Goal: Information Seeking & Learning: Learn about a topic

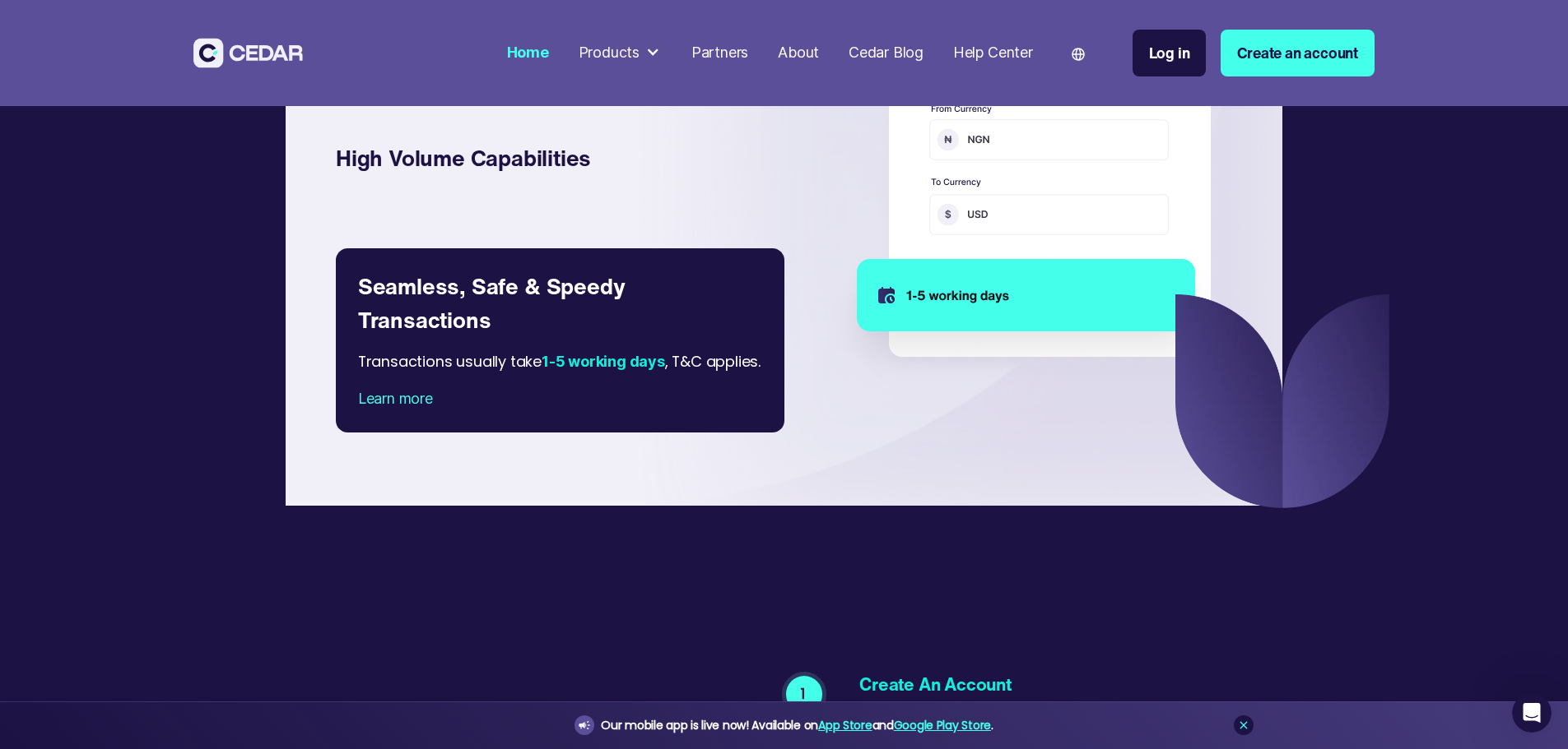
scroll to position [2714, 0]
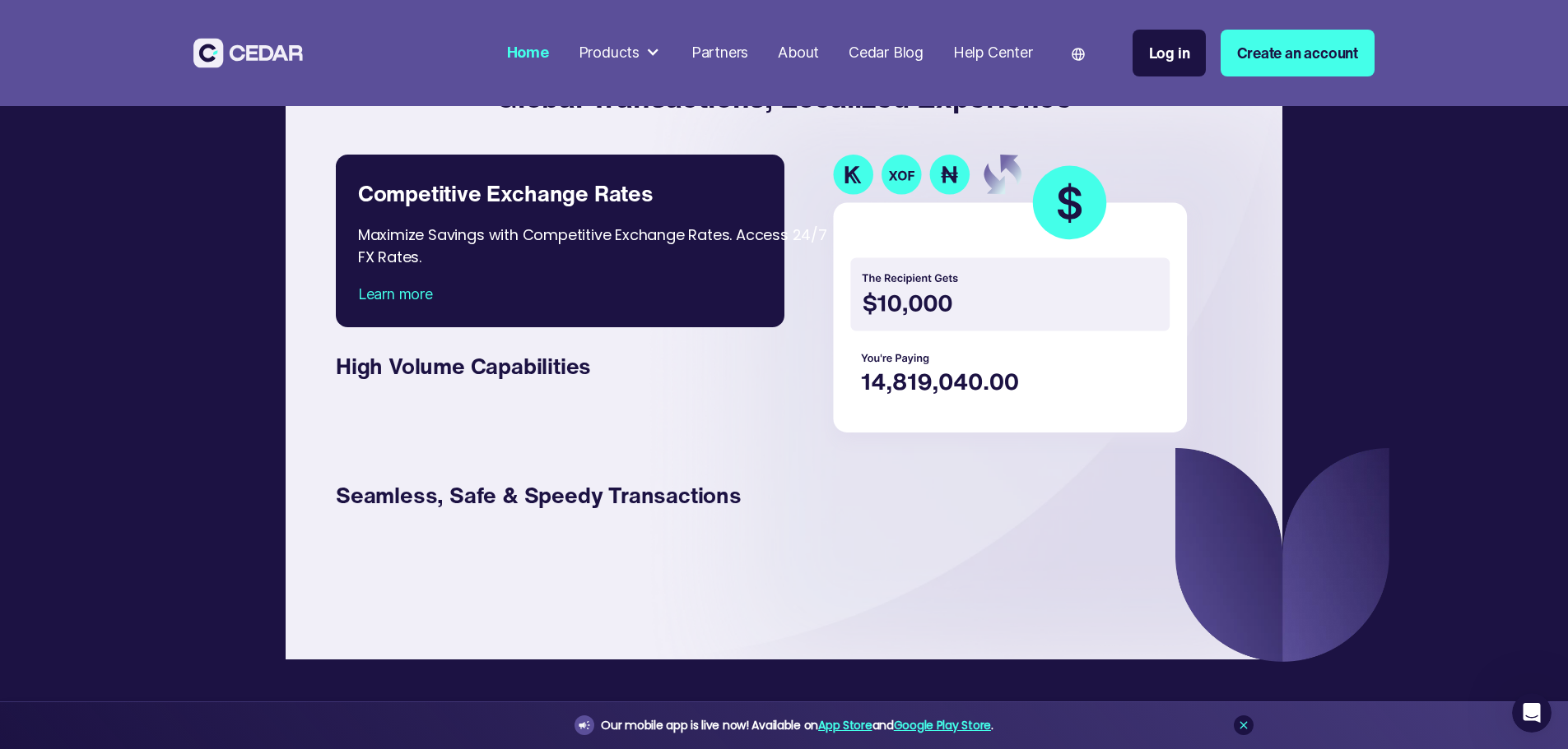
click at [819, 45] on div "About" at bounding box center [798, 52] width 41 height 22
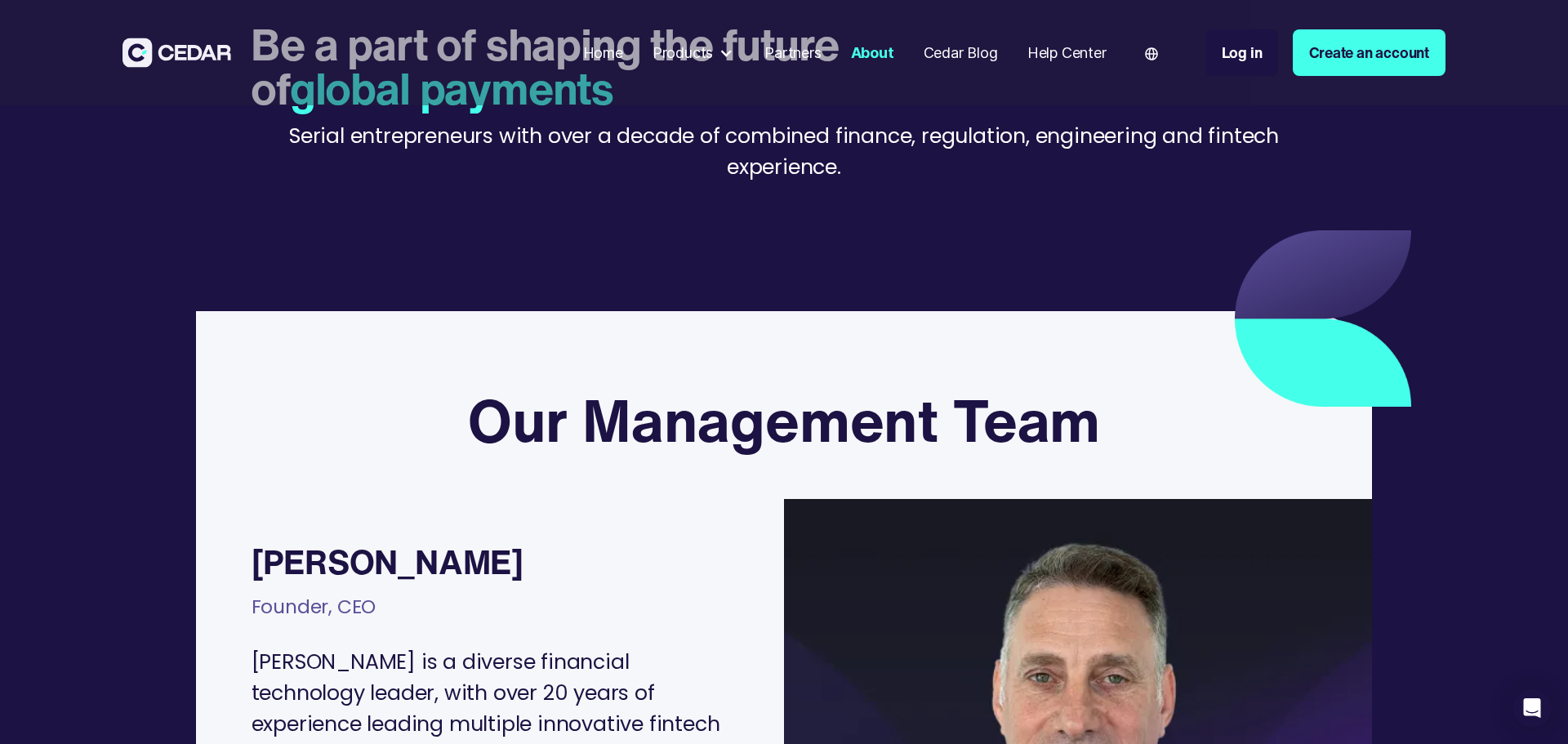
scroll to position [163, 0]
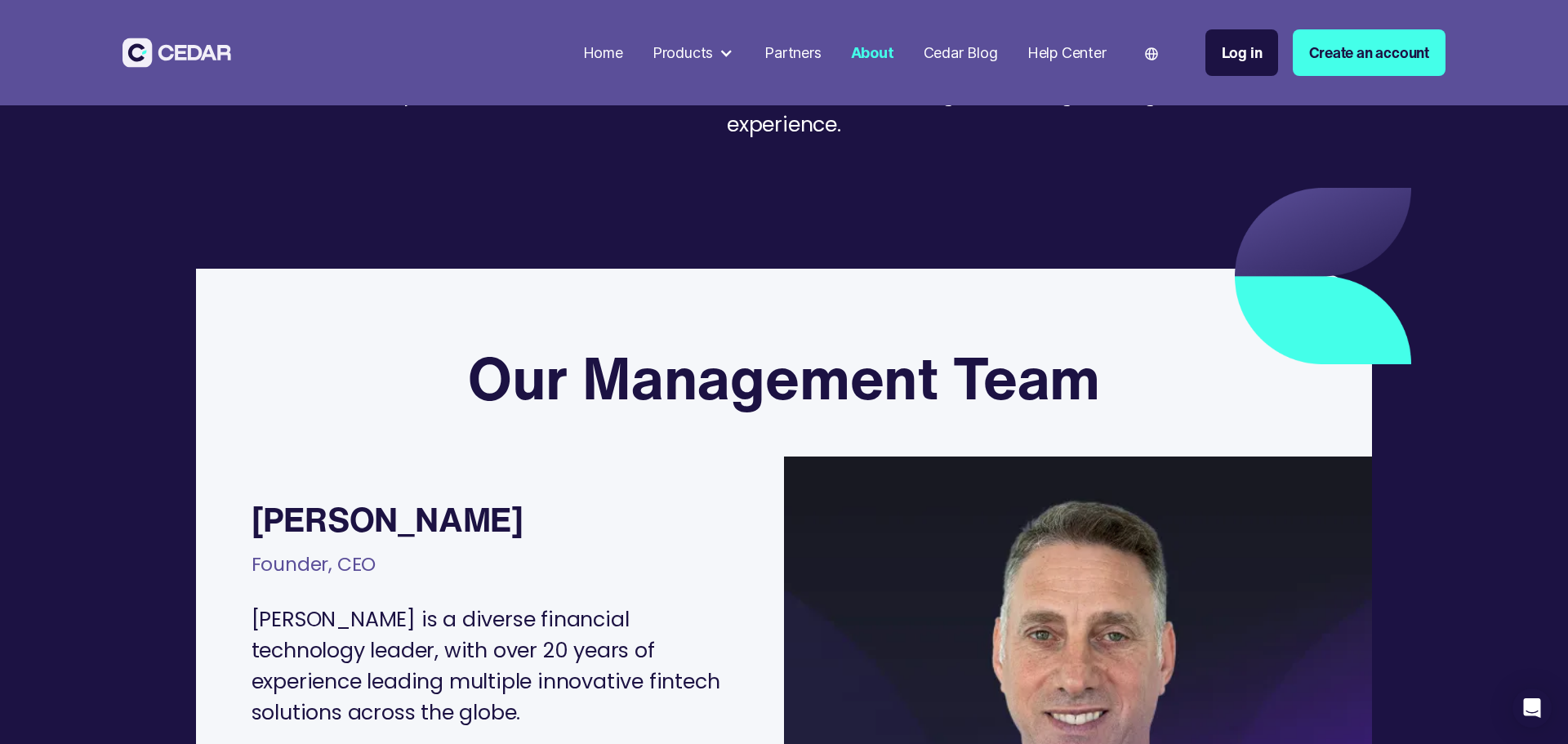
click at [606, 47] on div "Home" at bounding box center [603, 52] width 40 height 22
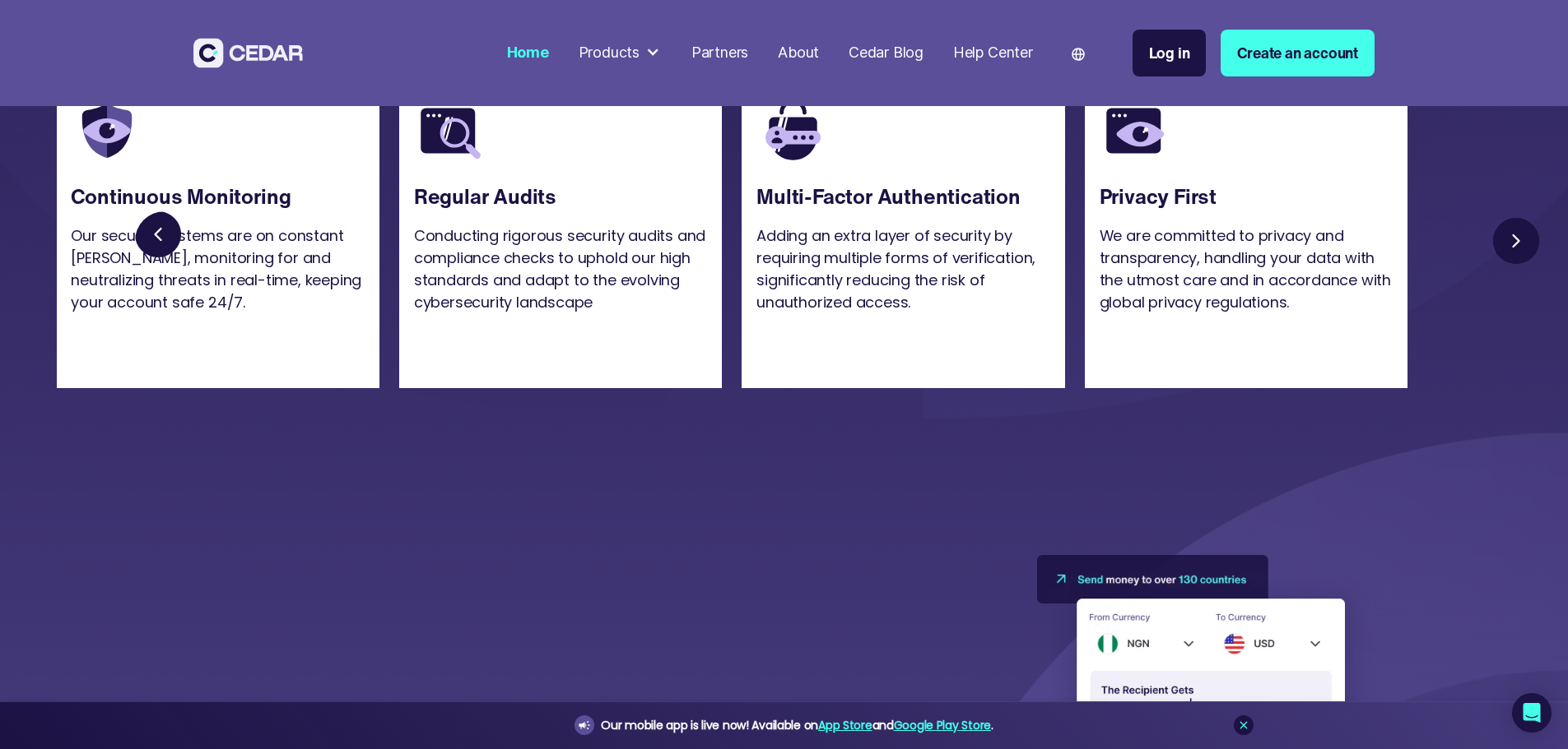
scroll to position [4276, 0]
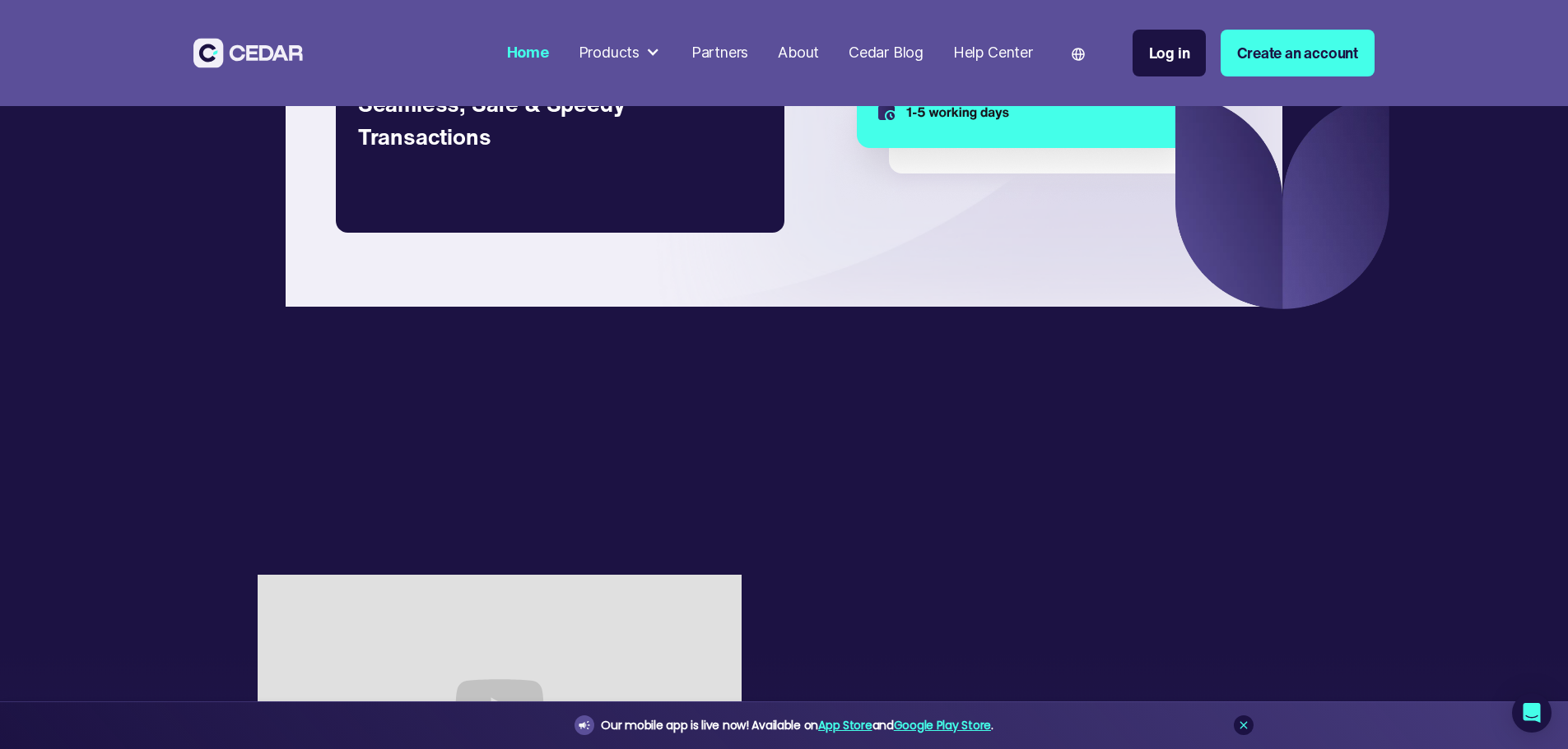
scroll to position [3290, 0]
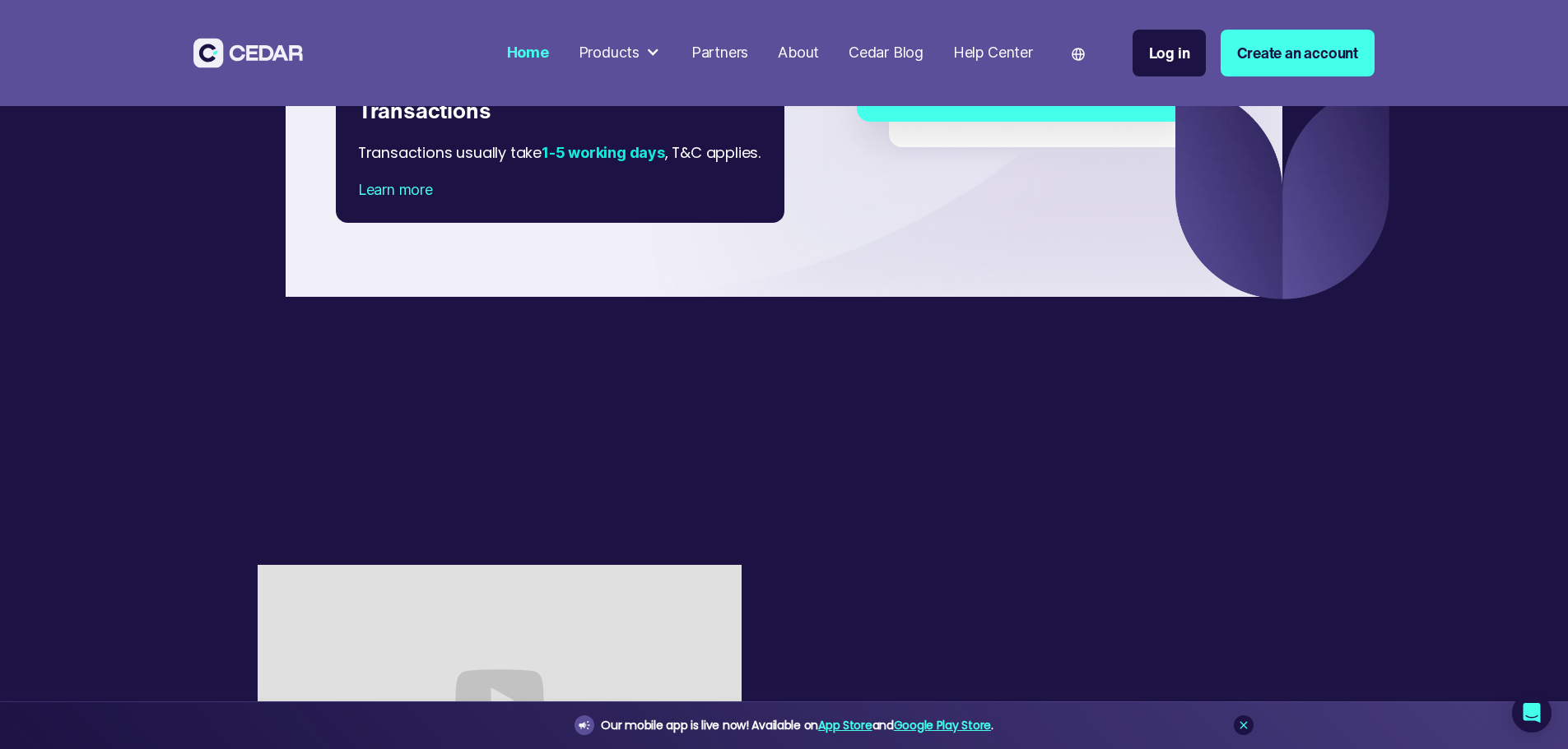
click at [358, 202] on div "Learn more" at bounding box center [560, 190] width 404 height 22
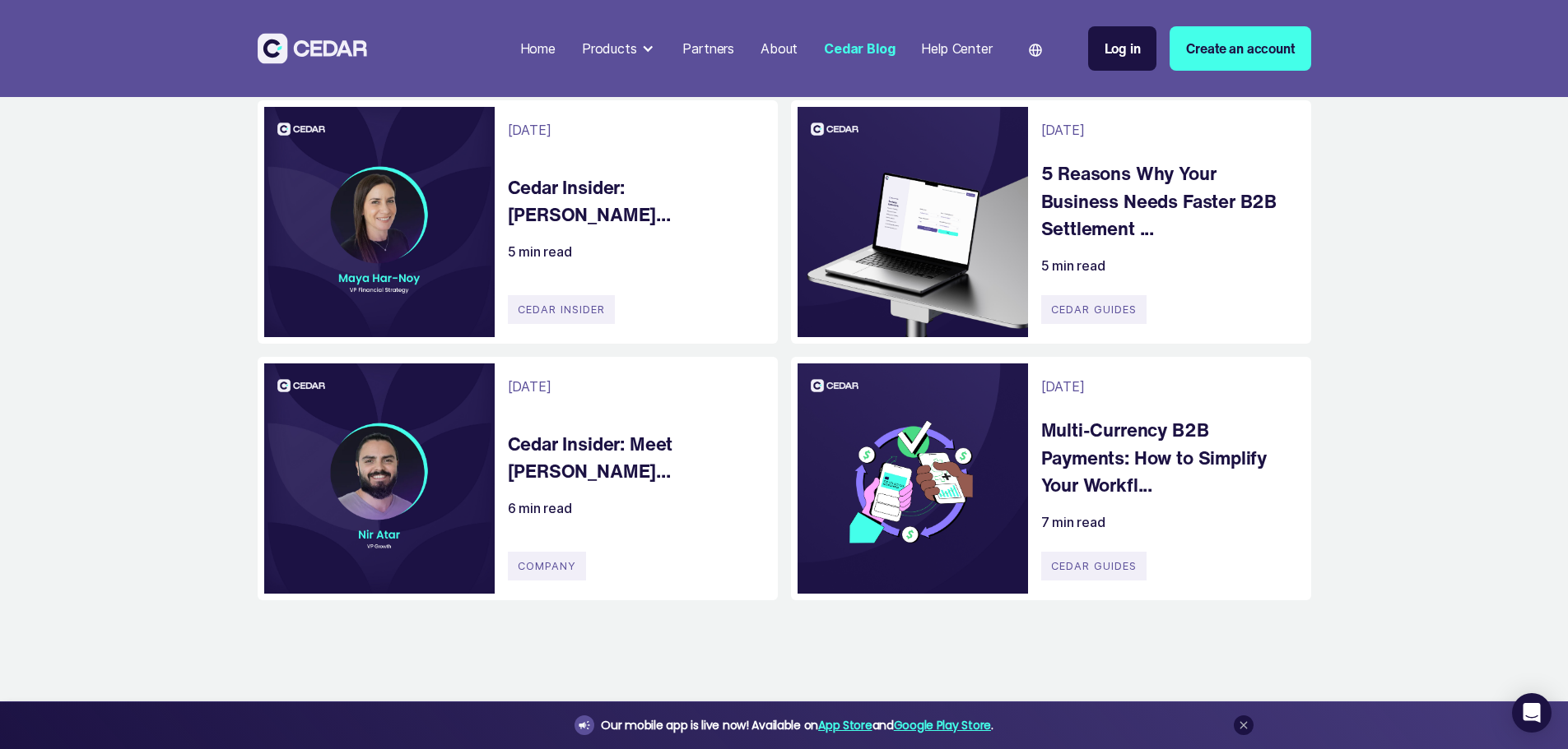
scroll to position [412, 0]
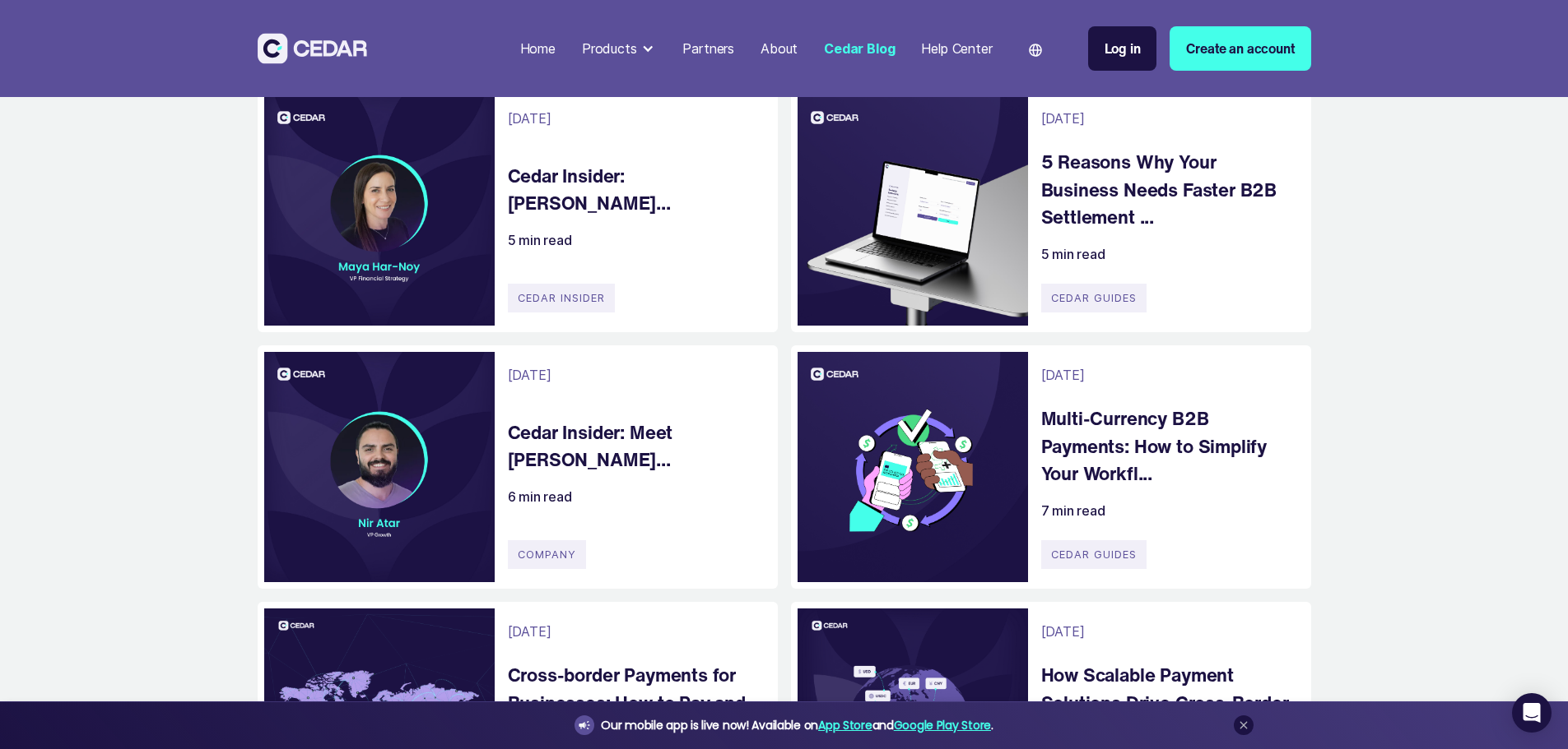
click at [1165, 488] on h4 "Multi-Currency B2B Payments: How to Simplify Your Workfl..." at bounding box center [1167, 446] width 254 height 83
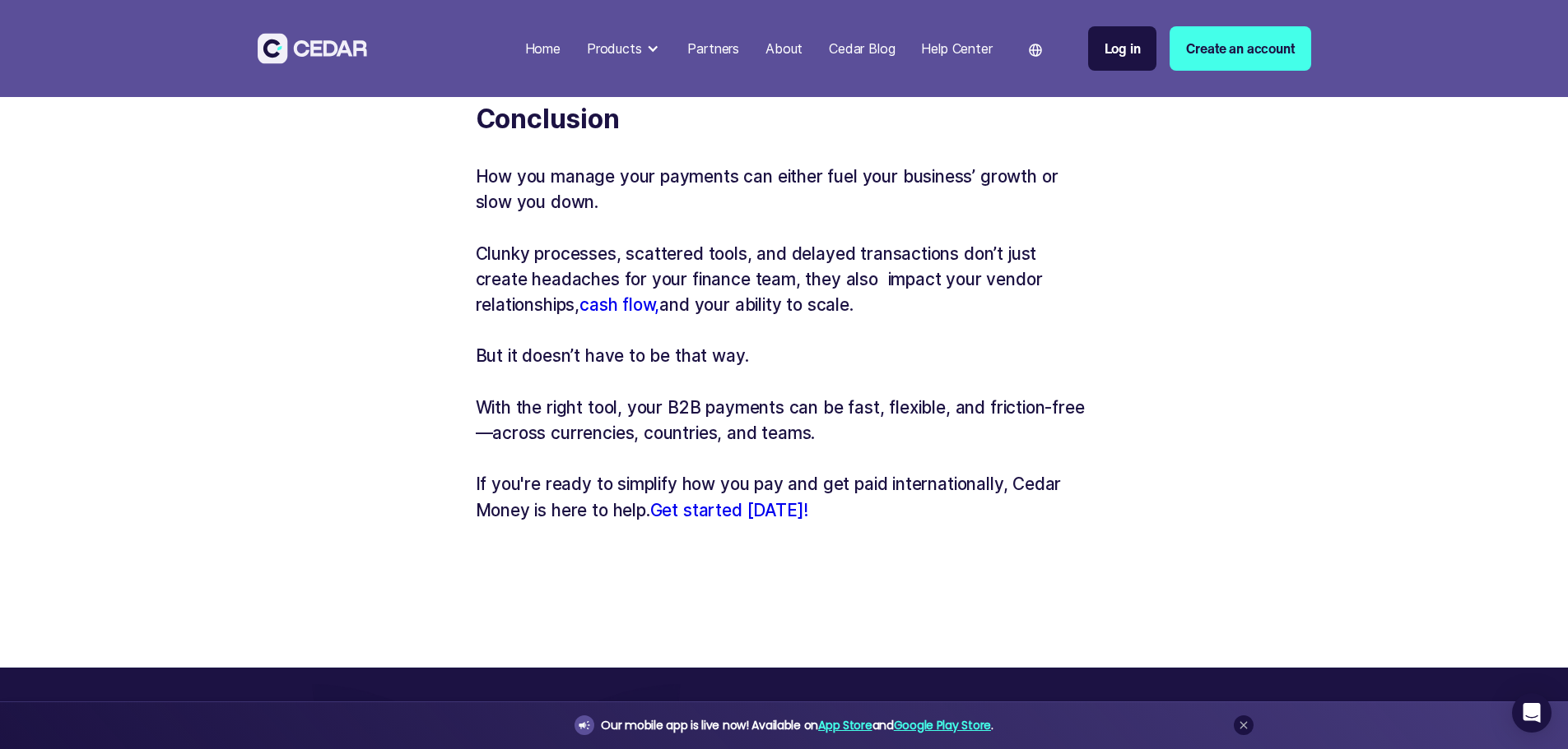
scroll to position [5757, 0]
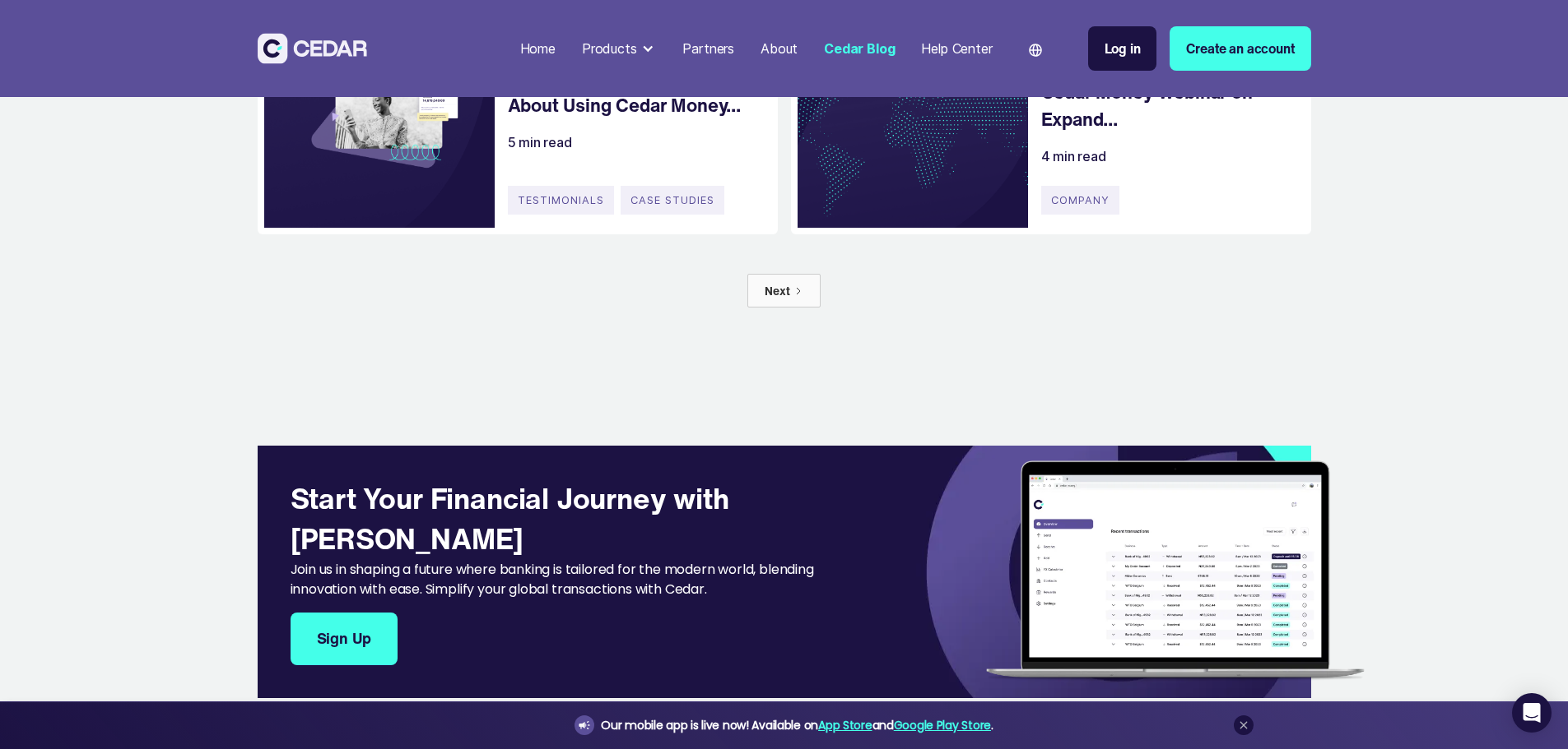
scroll to position [1316, 0]
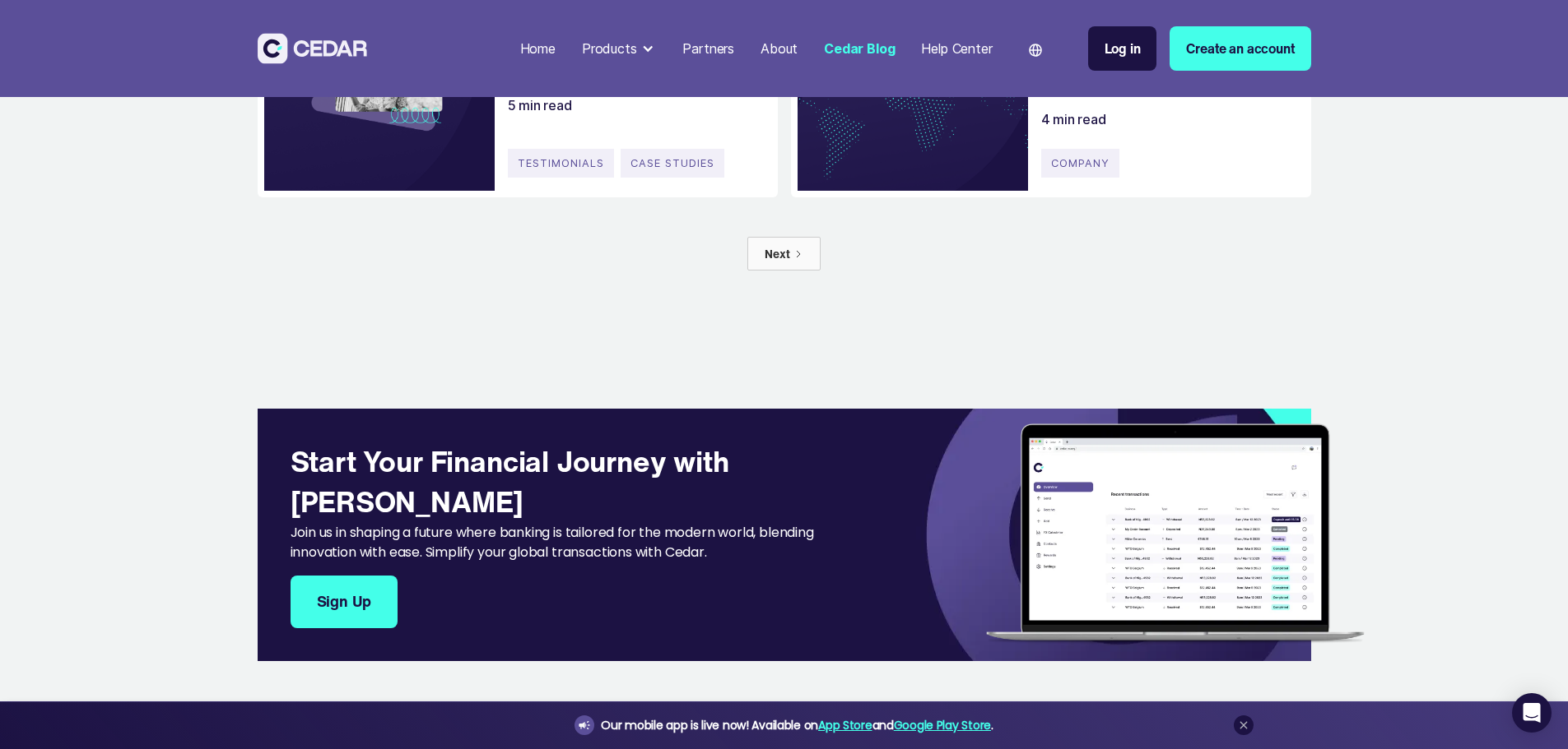
click at [635, 82] on h4 "What Real Businesses Say About Using Cedar Money..." at bounding box center [635, 54] width 254 height 55
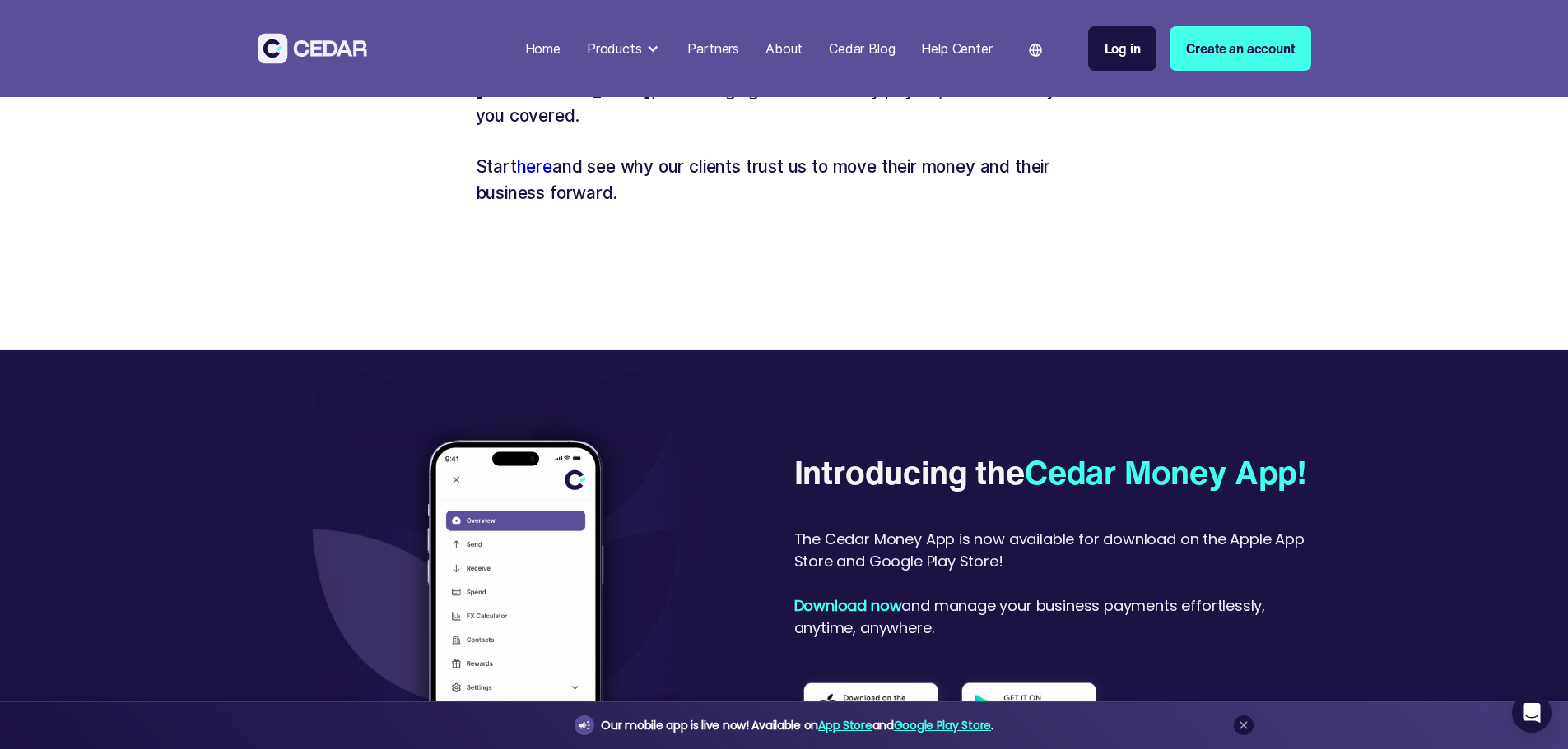
scroll to position [3651, 0]
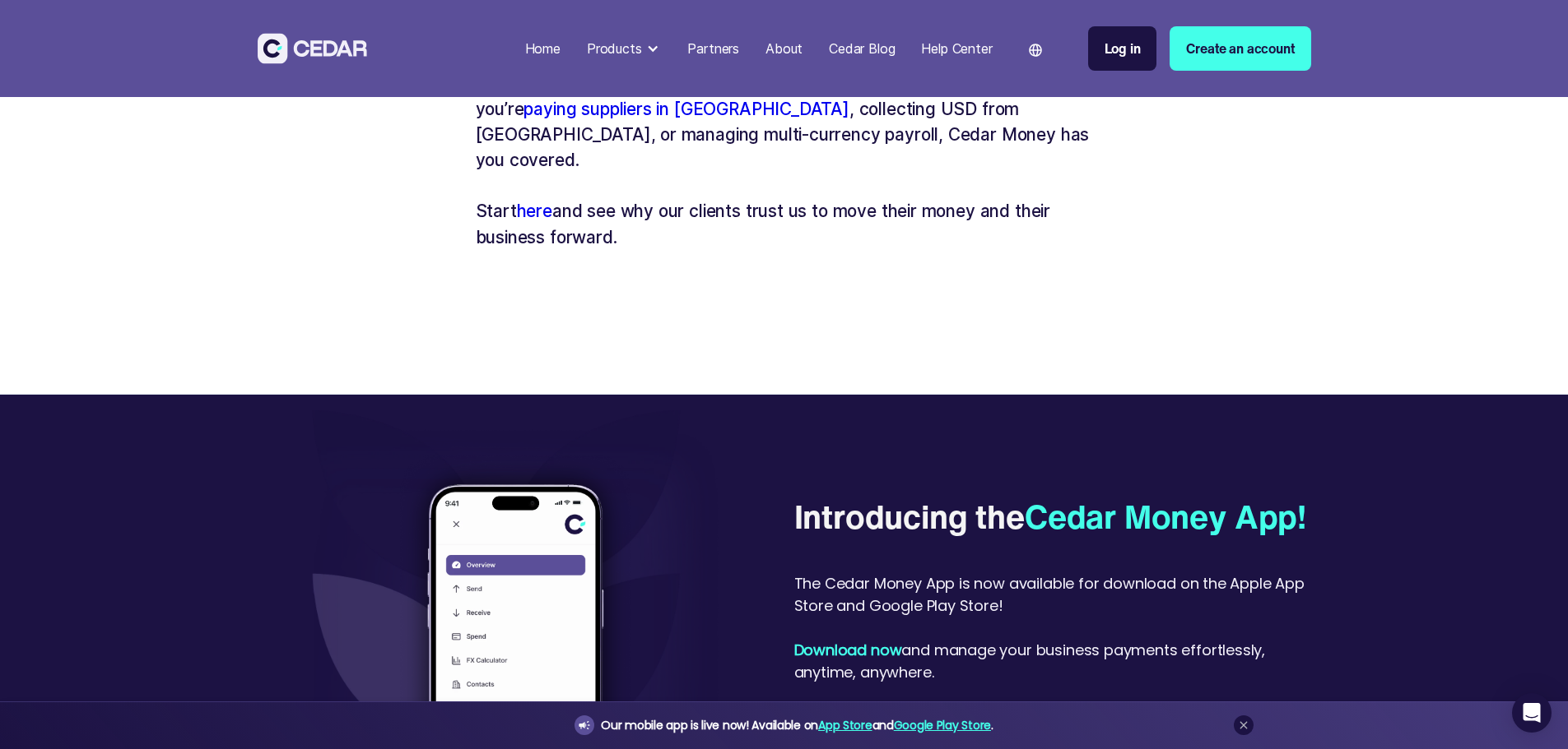
click at [895, 38] on div "Cedar Blog" at bounding box center [861, 48] width 66 height 20
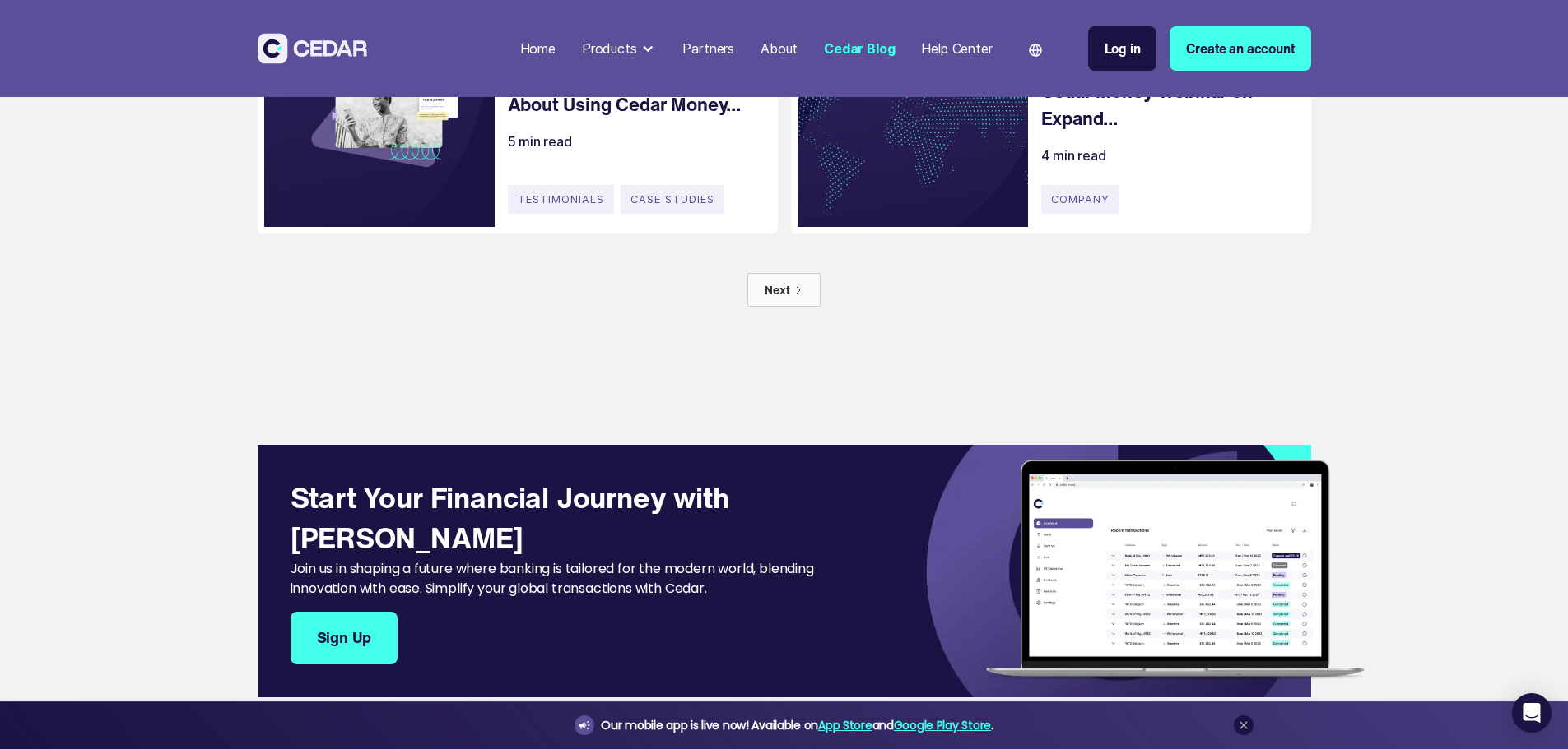
scroll to position [1316, 0]
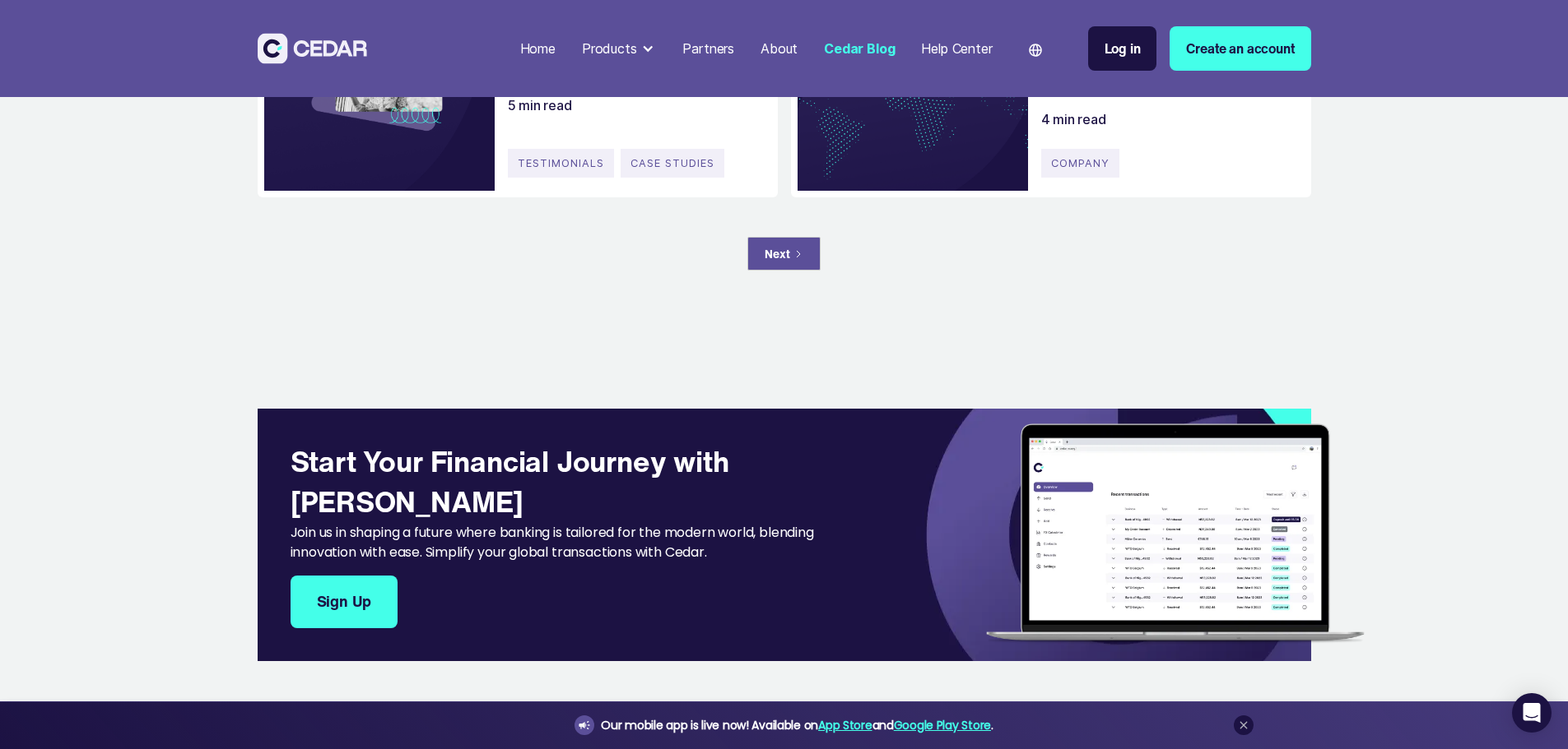
click at [784, 262] on div "Next" at bounding box center [777, 253] width 24 height 17
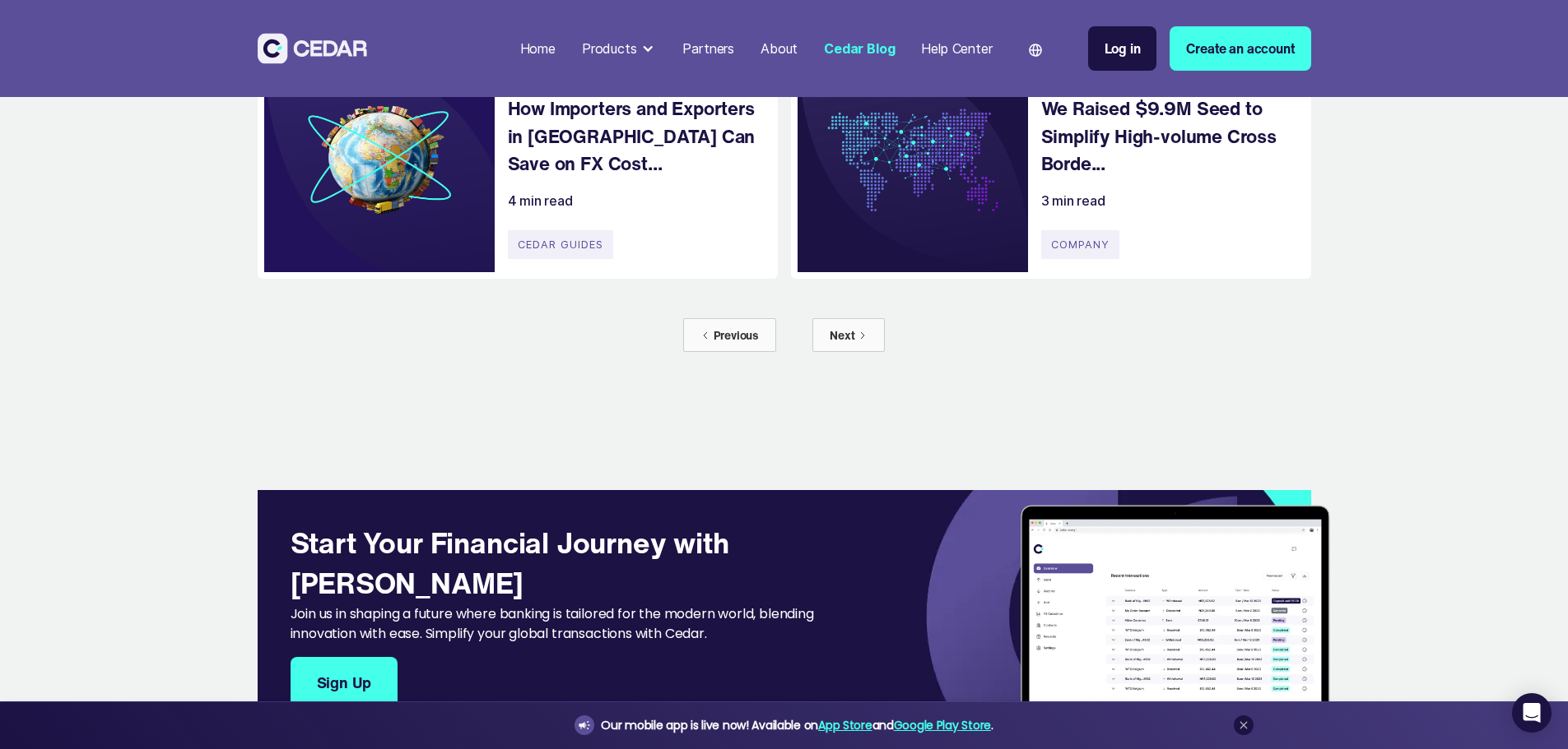
scroll to position [1234, 0]
click at [1179, 178] on h4 "We Raised $9.9M Seed to Simplify High-volume Cross Borde..." at bounding box center [1167, 136] width 254 height 83
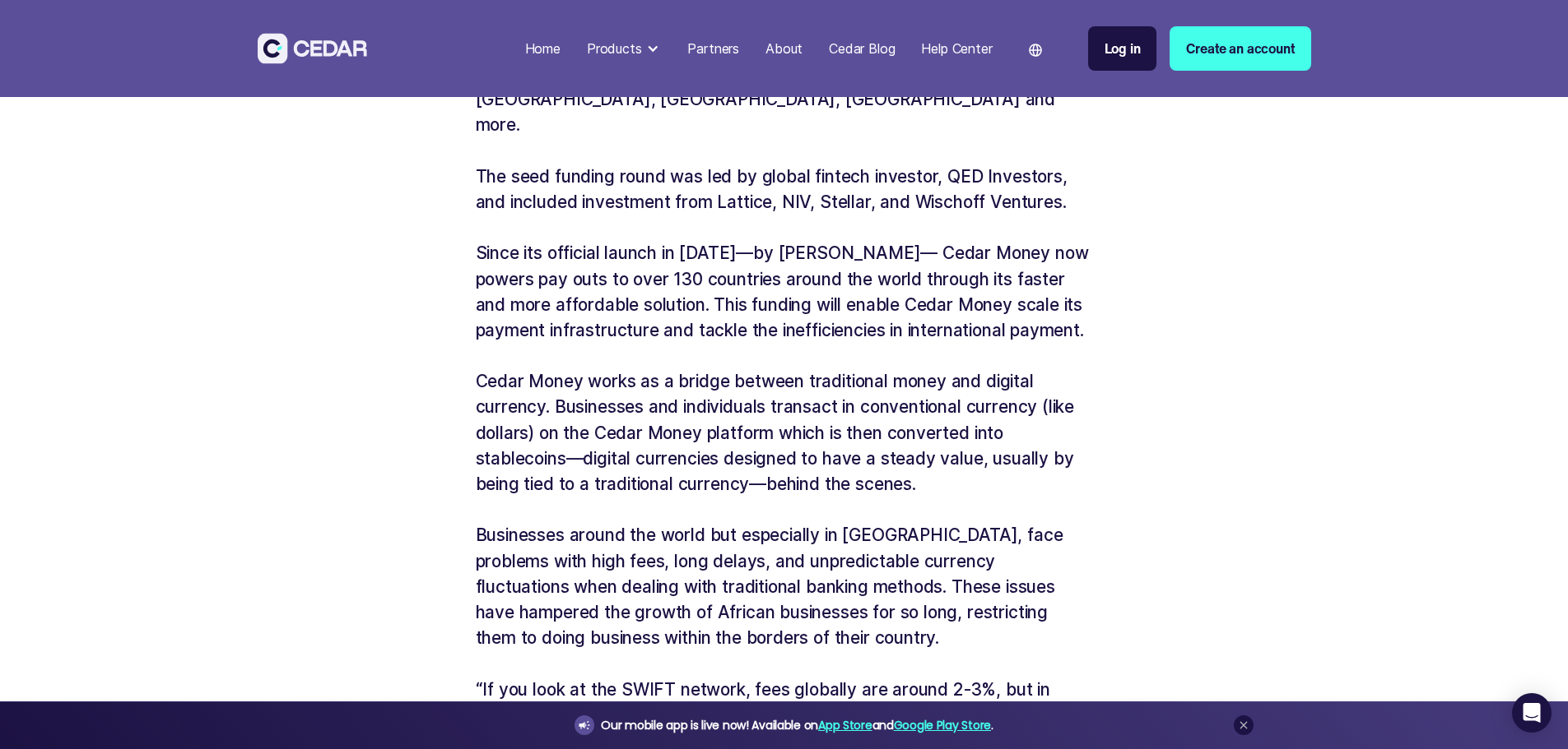
scroll to position [905, 0]
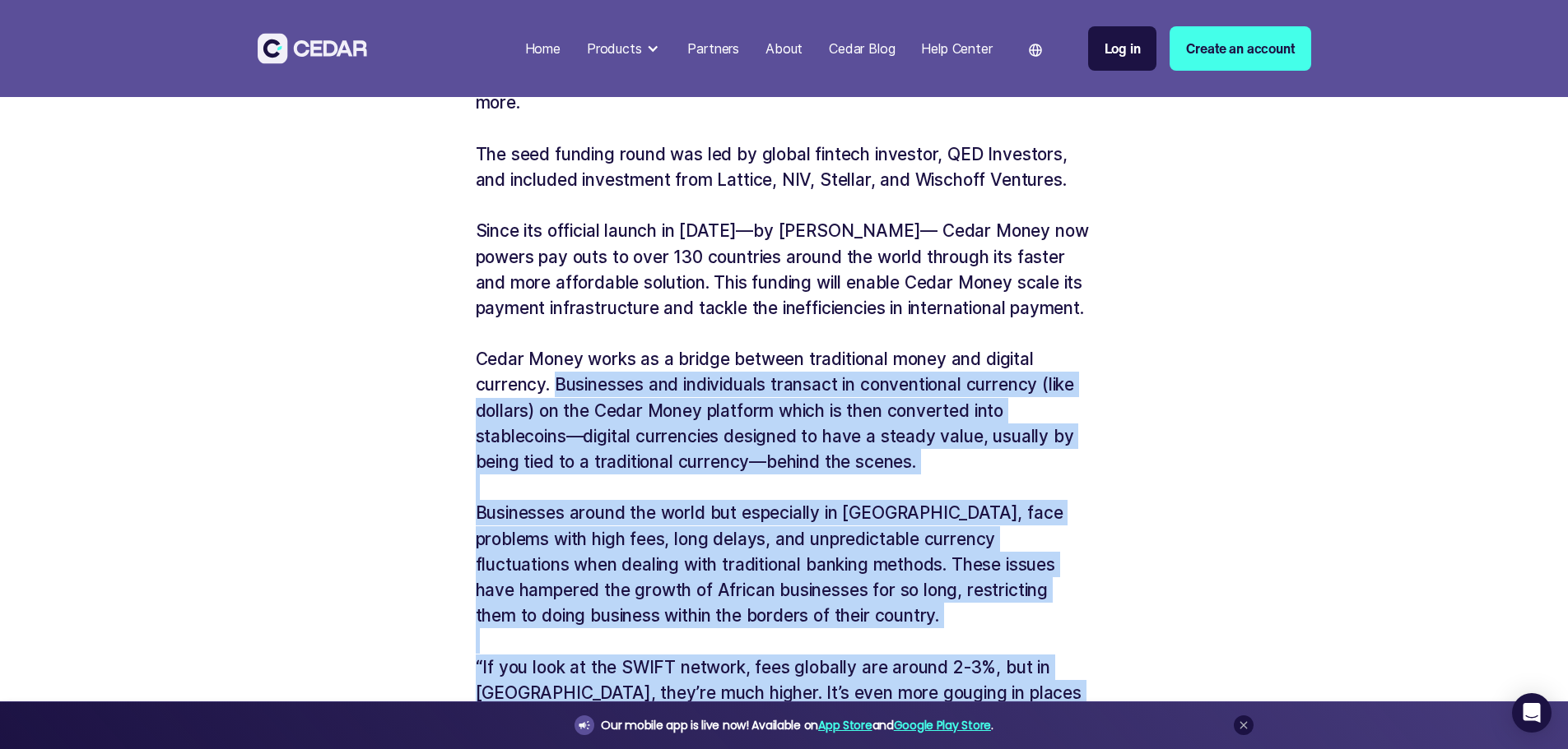
drag, startPoint x: 557, startPoint y: 384, endPoint x: 1105, endPoint y: 681, distance: 623.3
click at [1105, 681] on div "We Raised $9.9M Seed to Simplify High-volume Cross Border B2B Payments for Afri…" at bounding box center [784, 635] width 774 height 2947
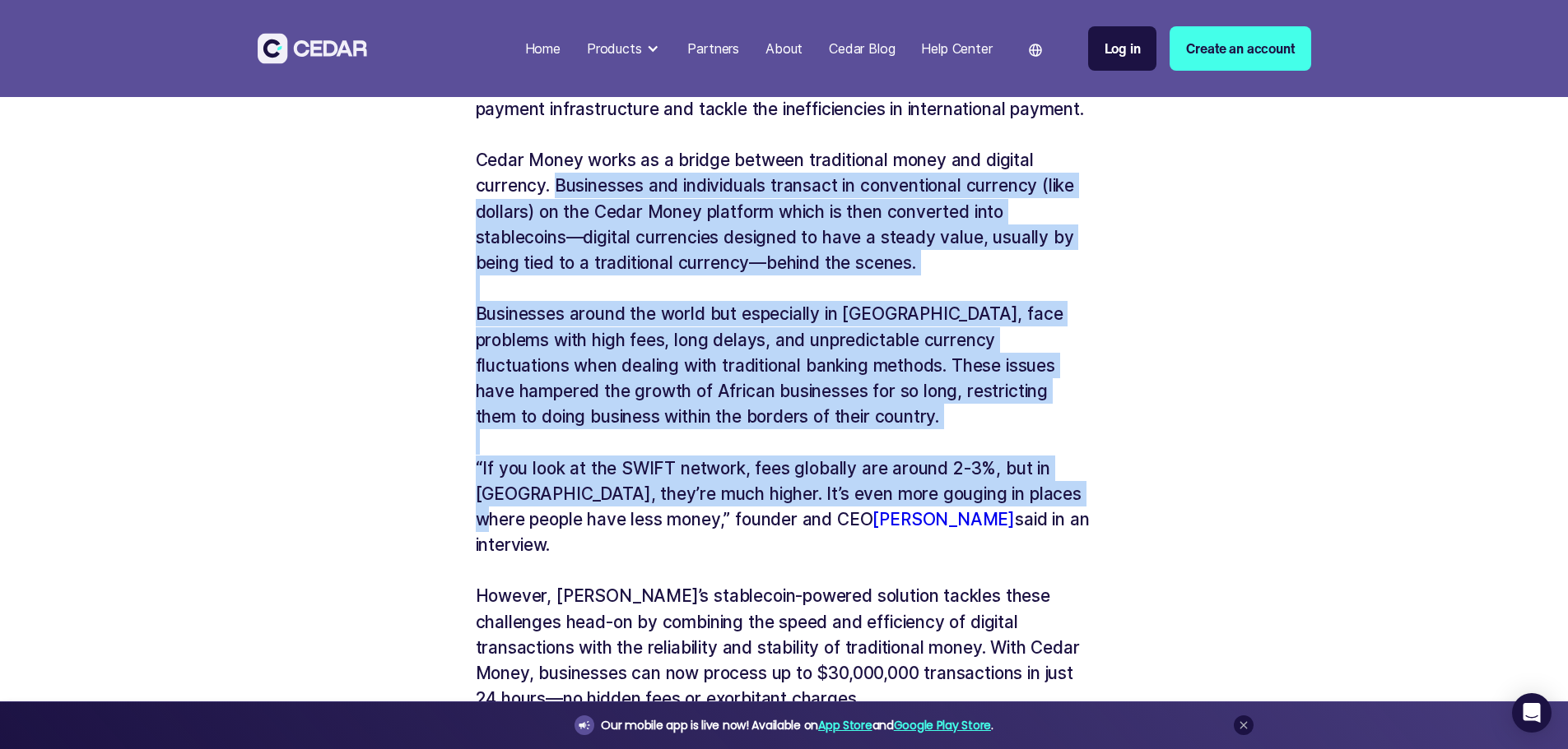
scroll to position [1151, 0]
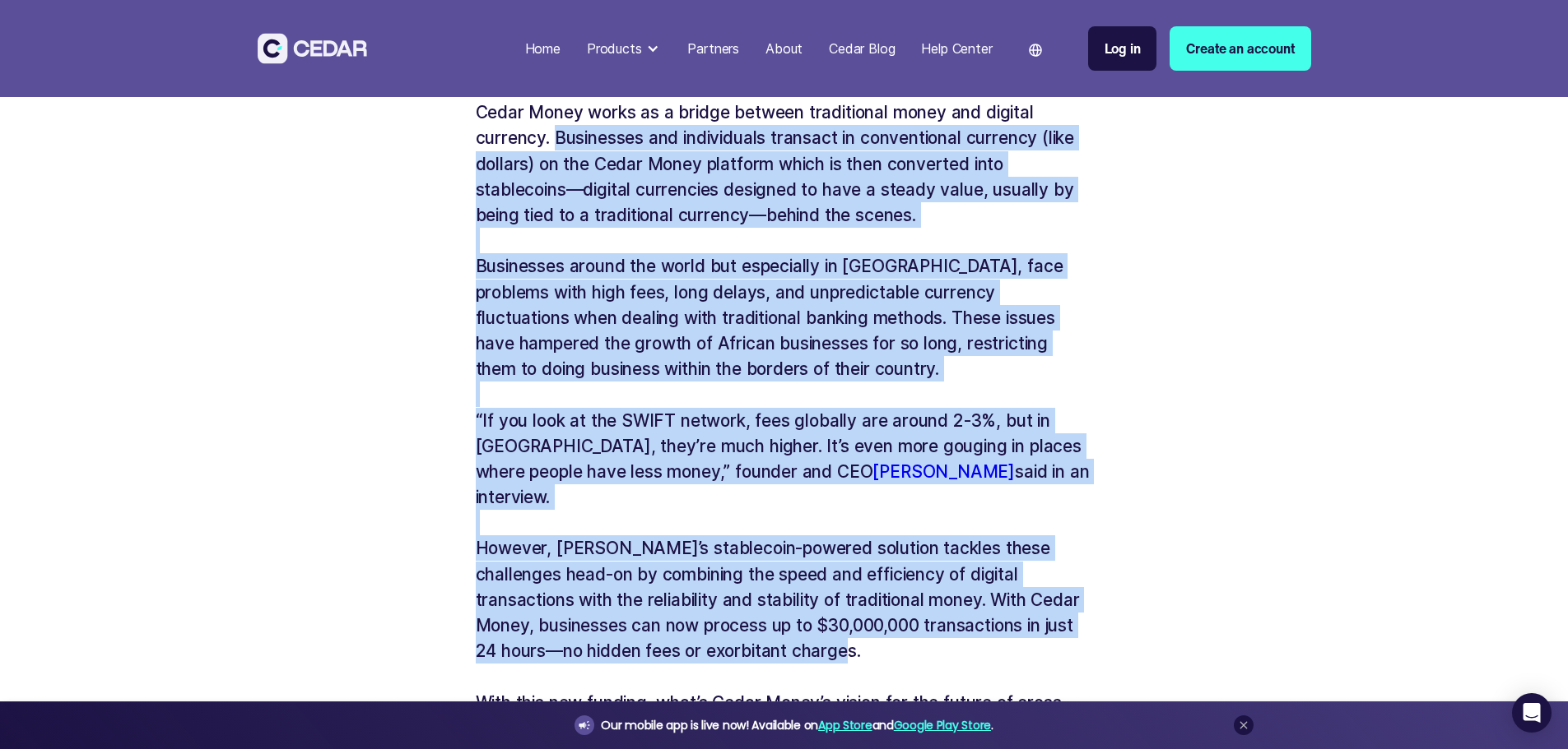
copy div "Loremipsum dol sitametcons adipisci el seddoeiusmod temporin (utla etdolor) ma …"
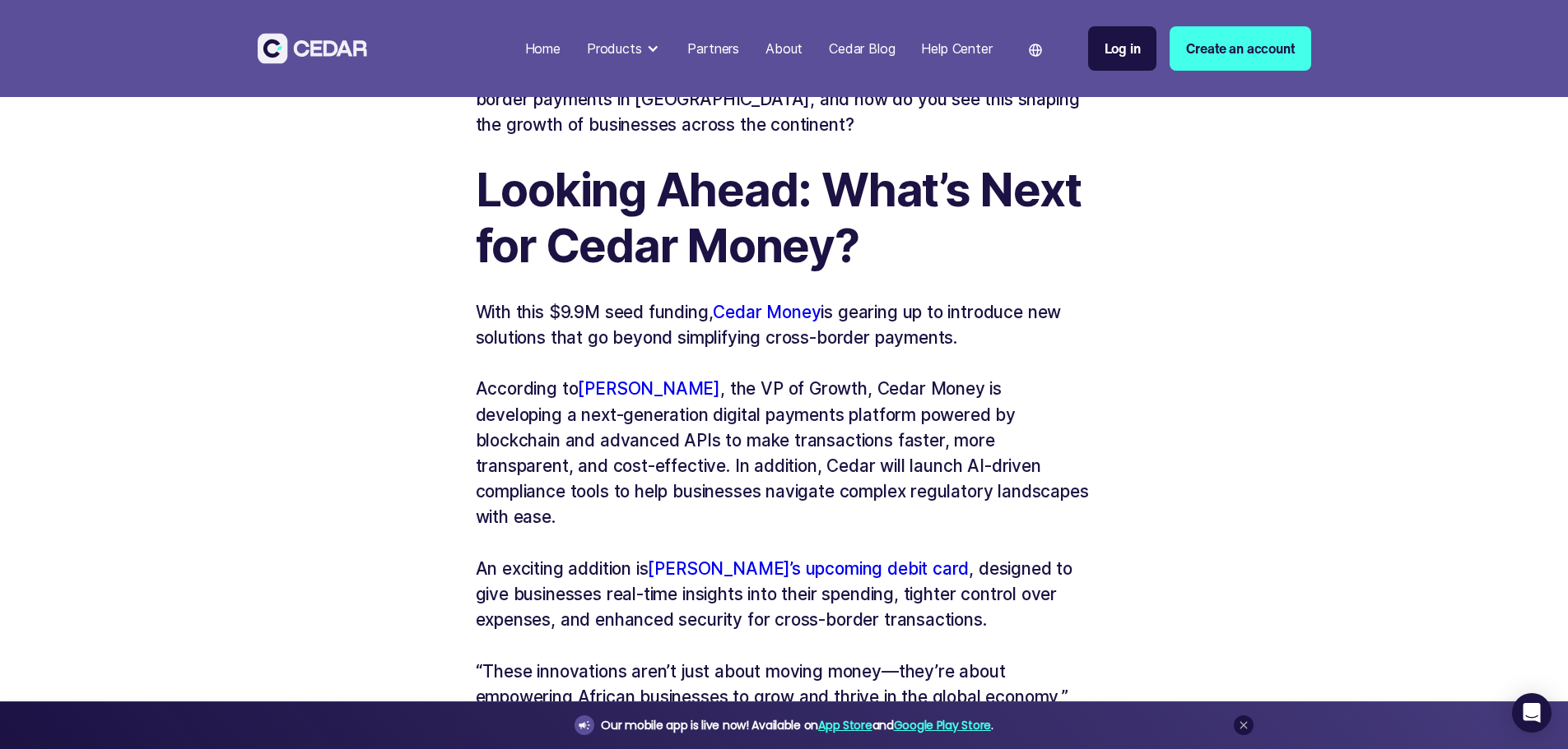
scroll to position [1809, 0]
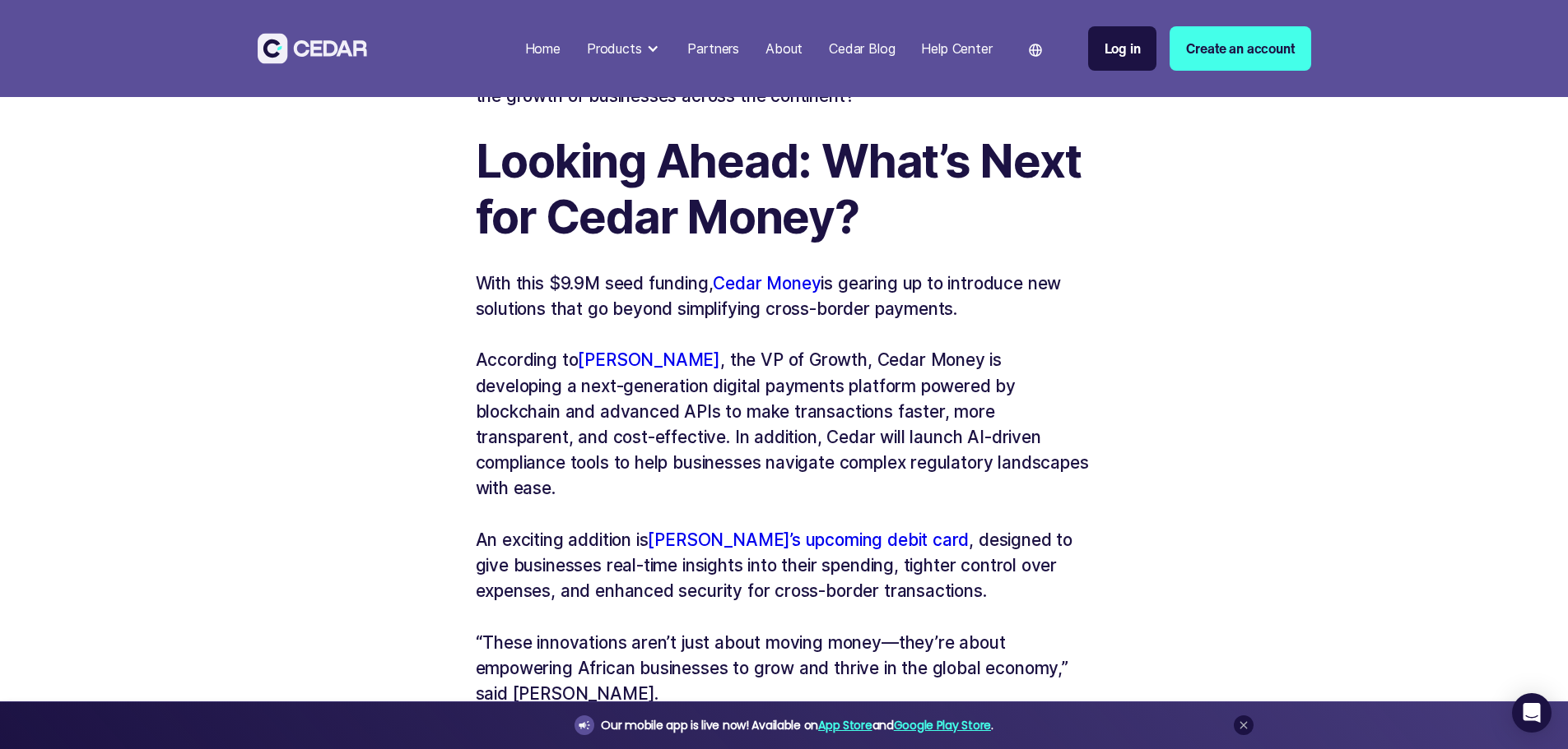
click at [751, 378] on p "According to Nir Atar , the VP of Growth, Cedar Money is developing a next-gene…" at bounding box center [784, 424] width 617 height 154
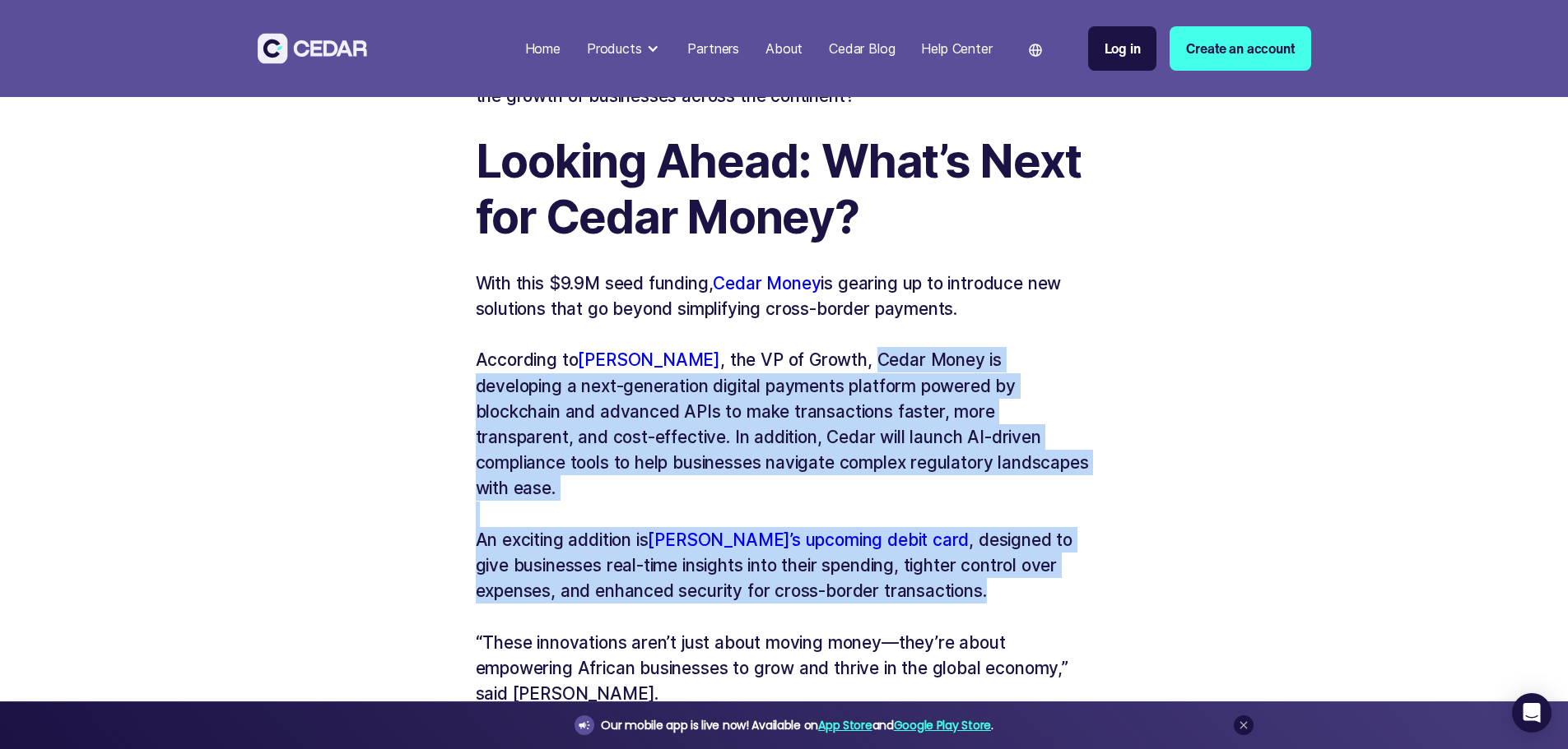
drag, startPoint x: 799, startPoint y: 329, endPoint x: 1001, endPoint y: 537, distance: 289.9
click at [1001, 537] on div "Cedar Money , a US-based startup championing high-volume cross border B2B payme…" at bounding box center [784, 117] width 617 height 2068
copy div "Cedar Money is developing a next-generation digital payments platform powered b…"
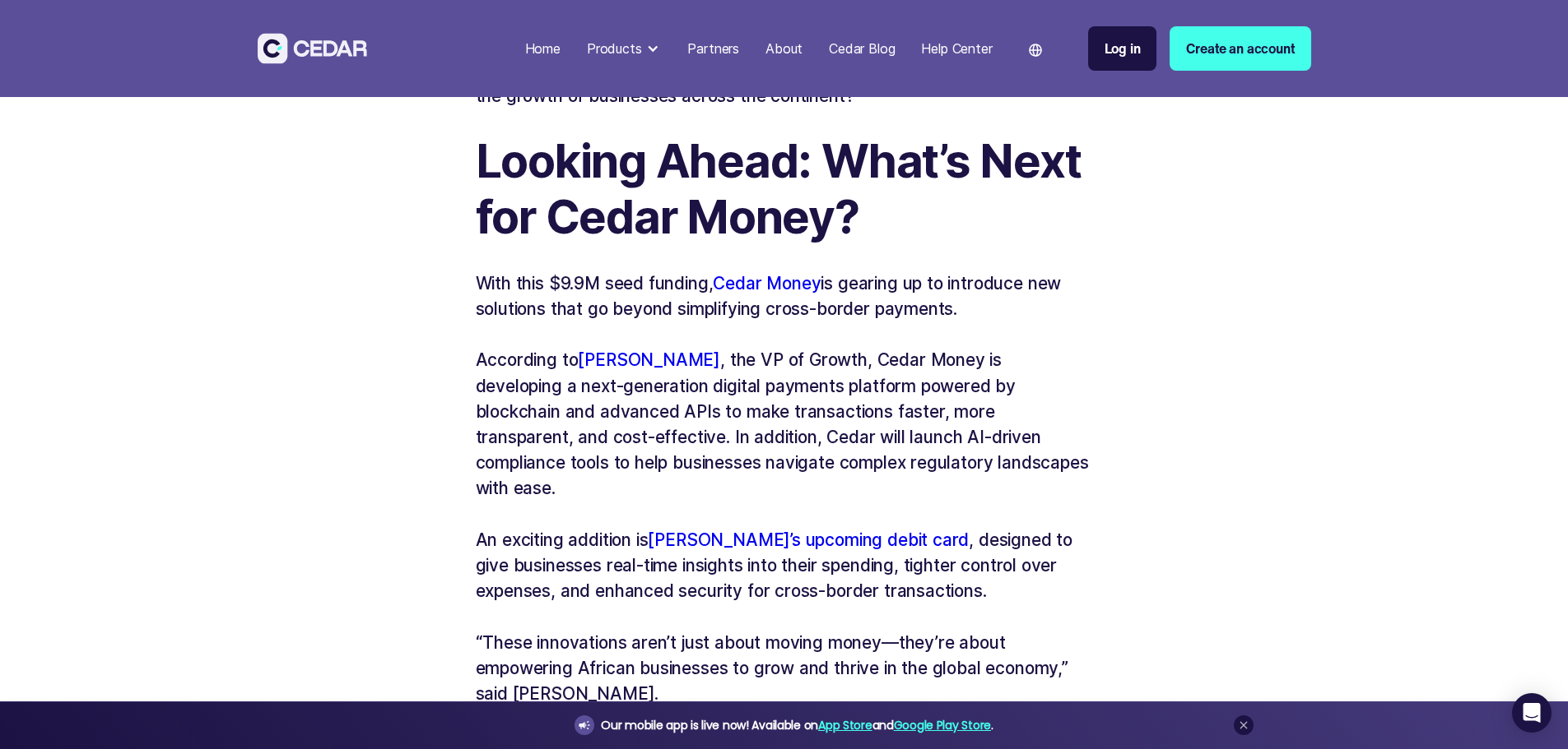
click at [928, 630] on p "“These innovations aren’t just about moving money—they’re about empowering Afri…" at bounding box center [784, 669] width 617 height 77
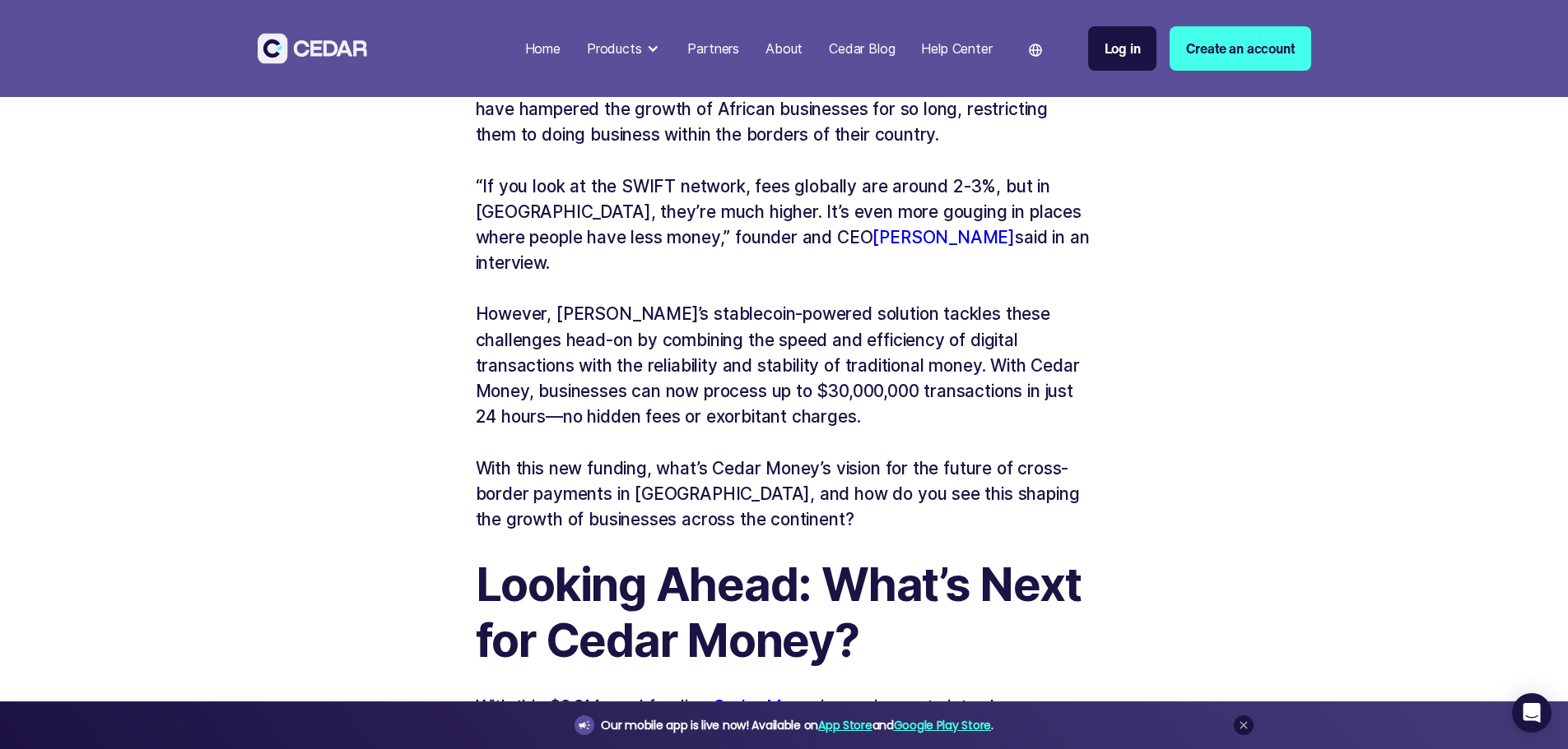
scroll to position [1481, 0]
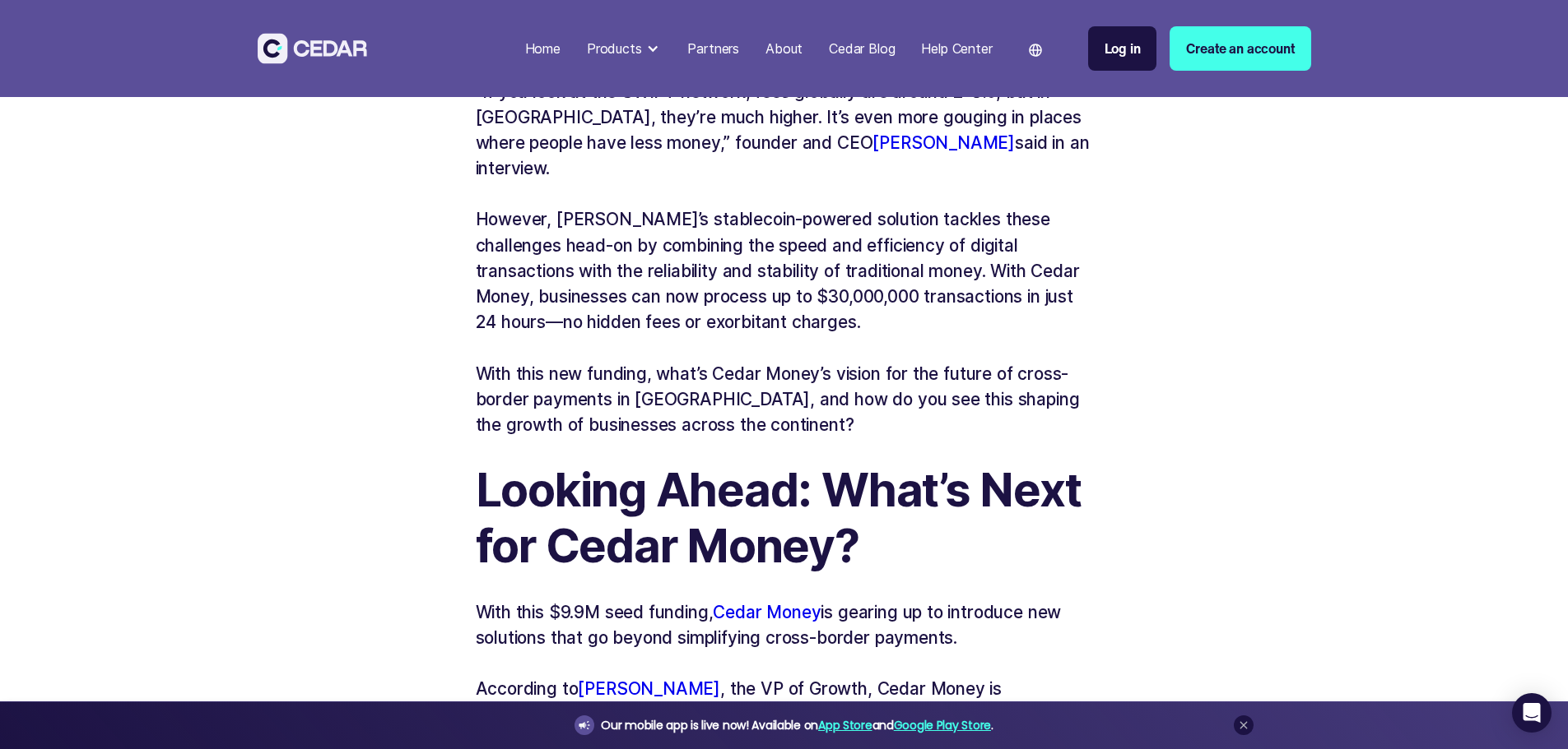
click at [872, 143] on link "Benjy Feinberg" at bounding box center [943, 143] width 143 height 21
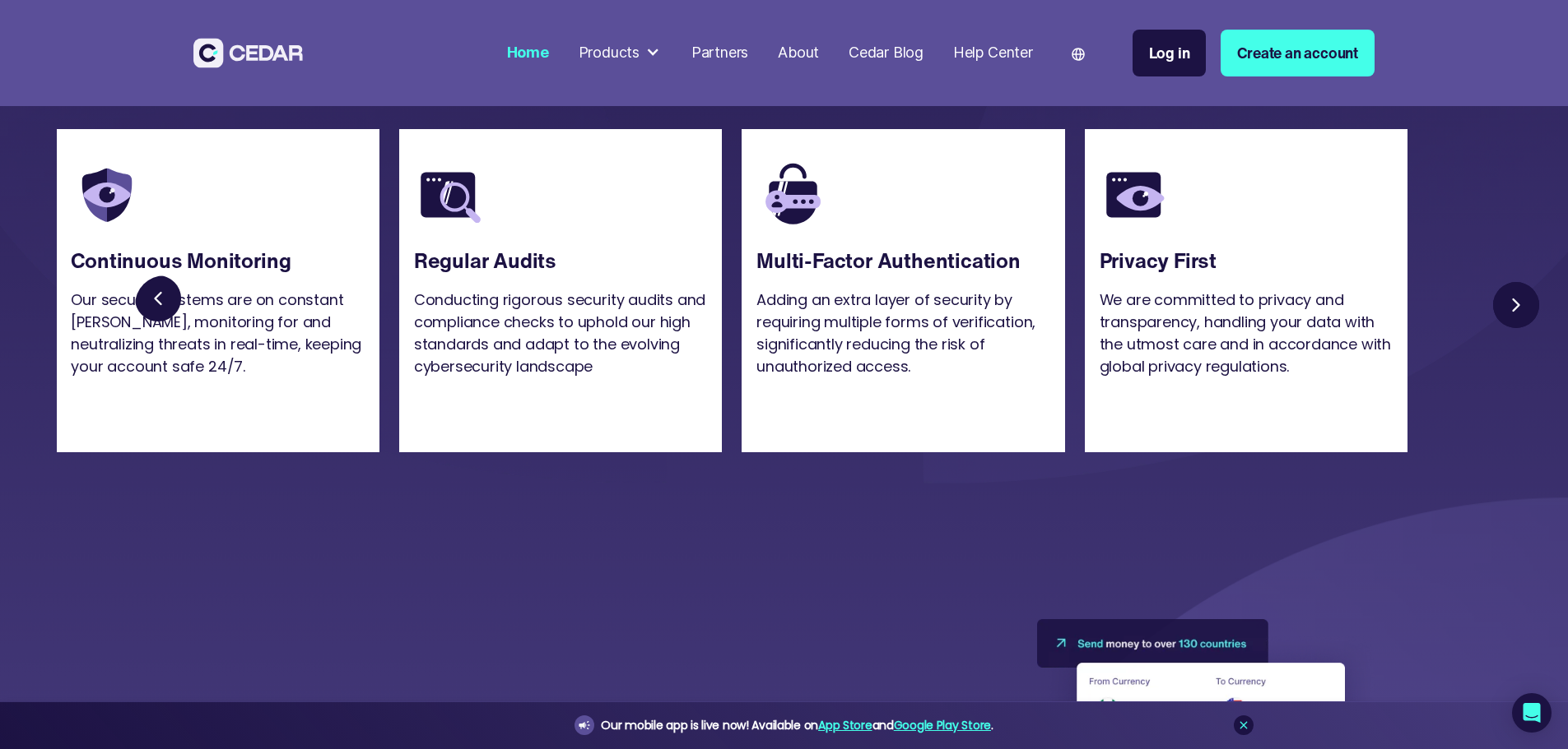
scroll to position [4276, 0]
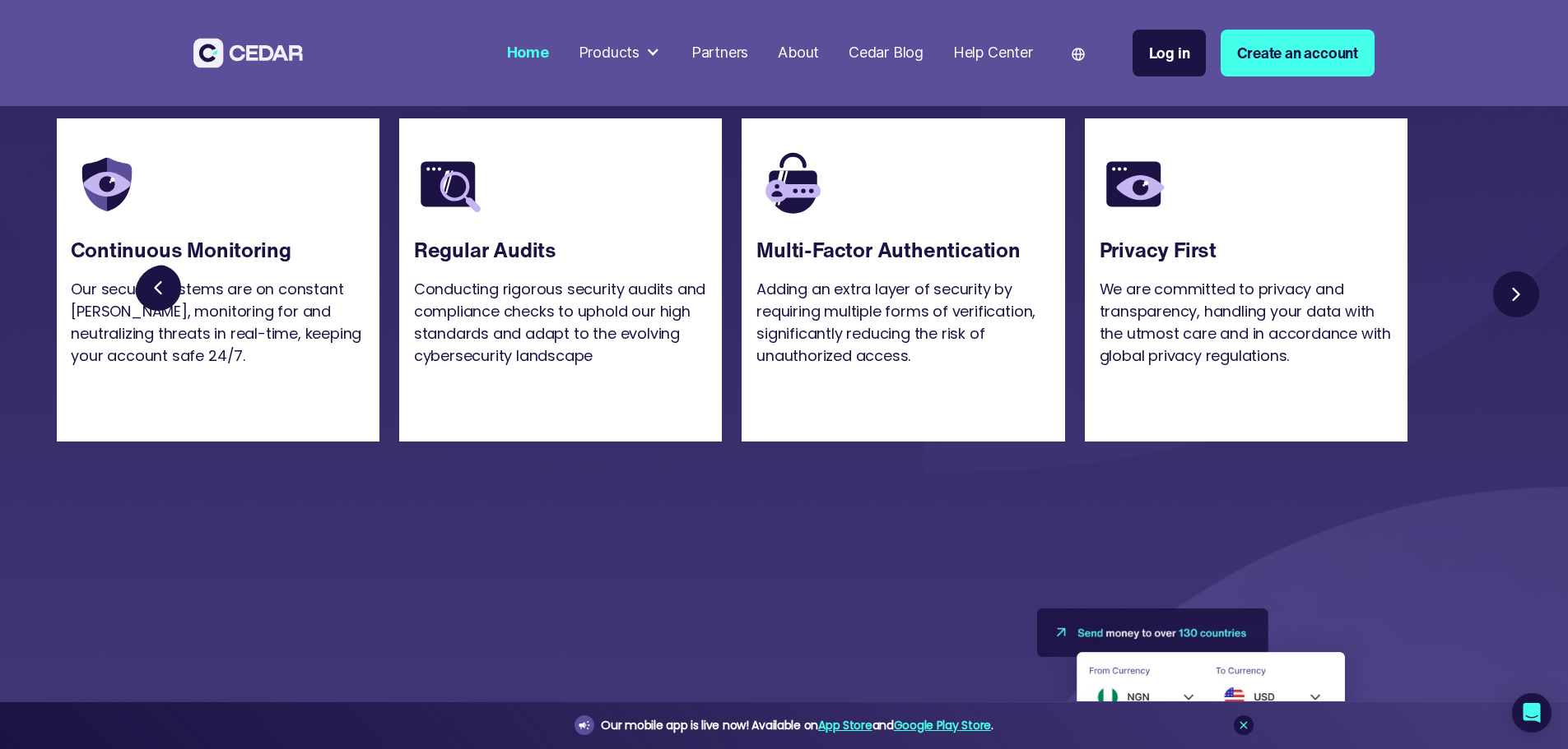
click at [1546, 324] on link "Next slide" at bounding box center [1516, 295] width 59 height 59
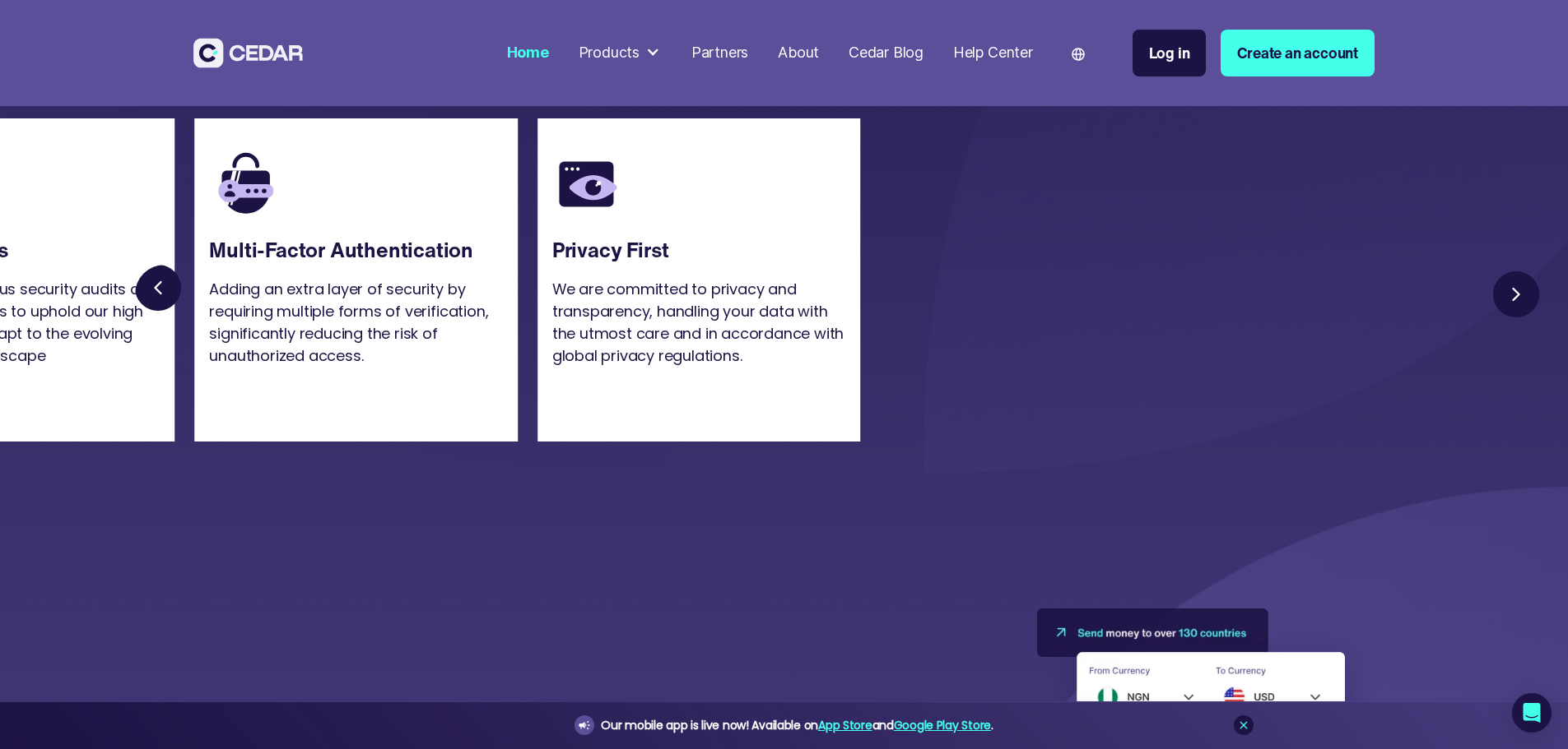
click at [1546, 324] on link "Next slide" at bounding box center [1516, 295] width 59 height 59
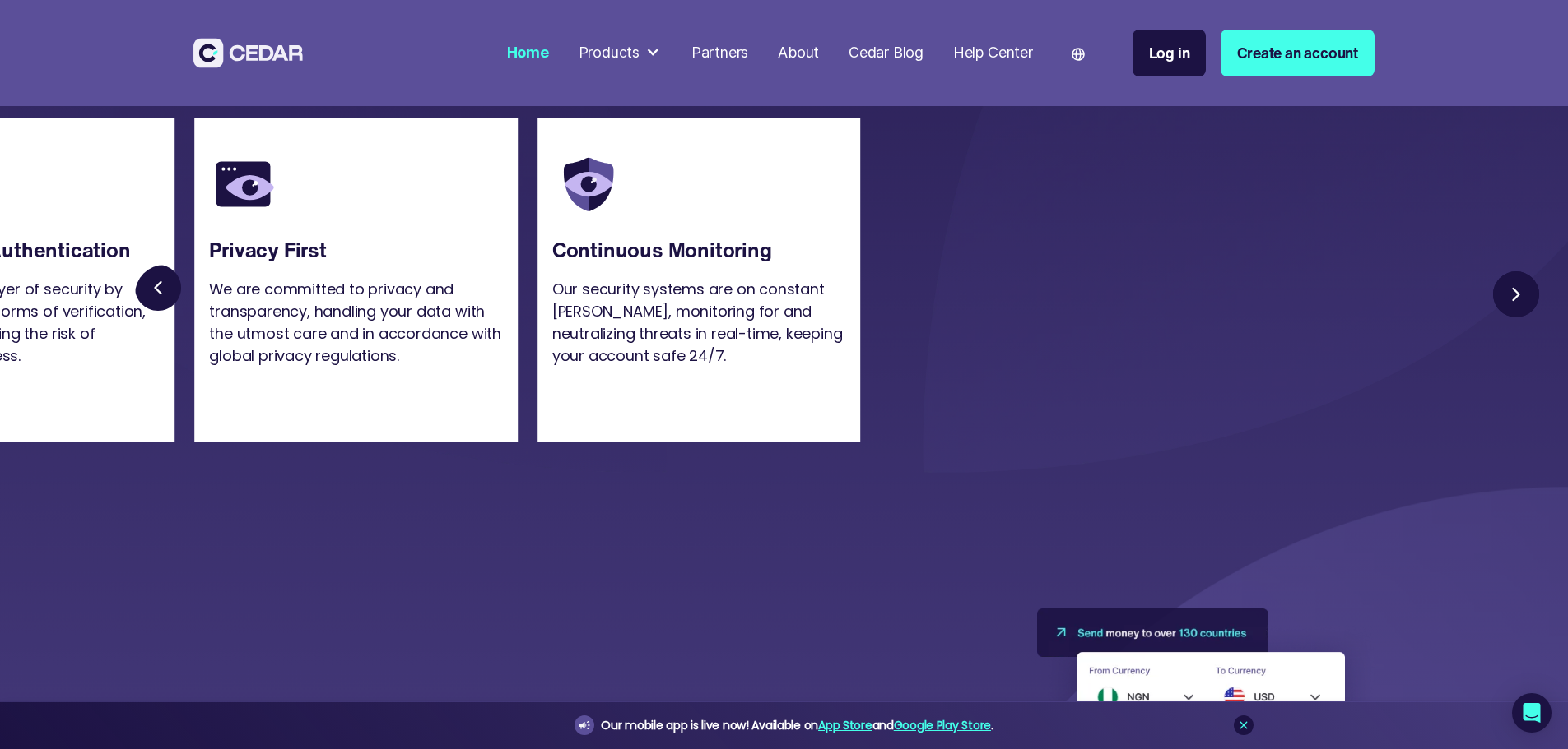
click at [1546, 324] on link "Next slide" at bounding box center [1516, 295] width 59 height 59
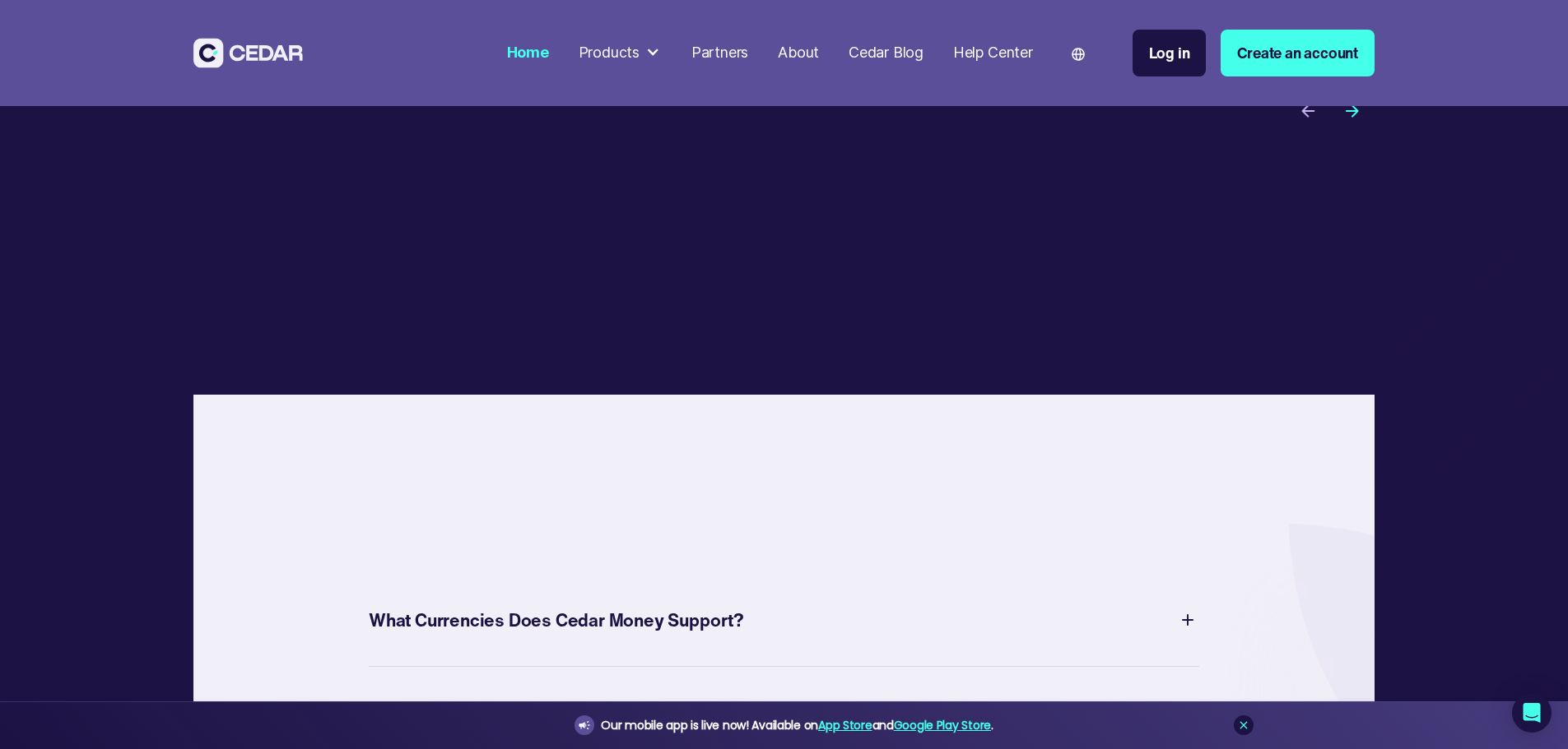
scroll to position [6003, 0]
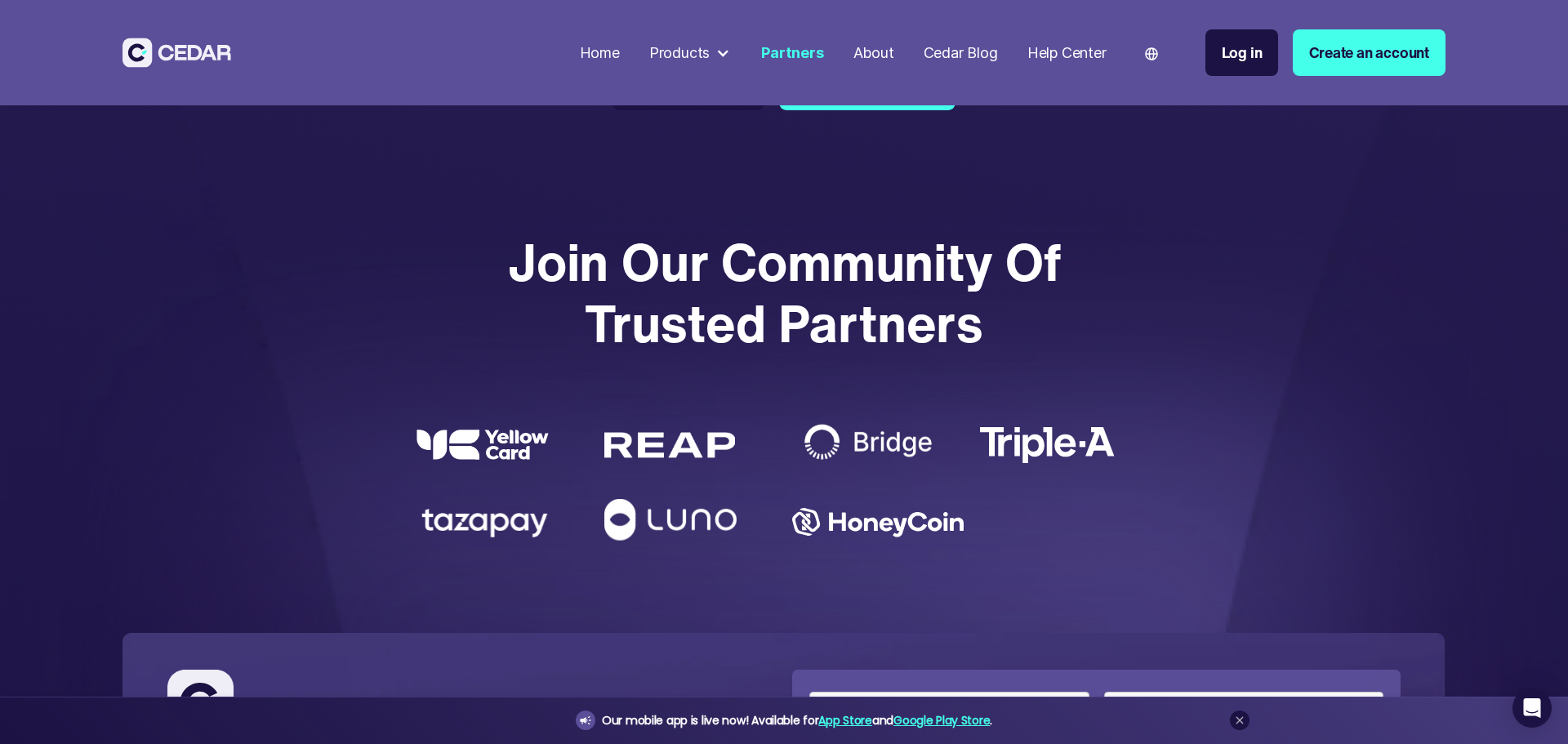
scroll to position [3349, 0]
